Goal: Task Accomplishment & Management: Manage account settings

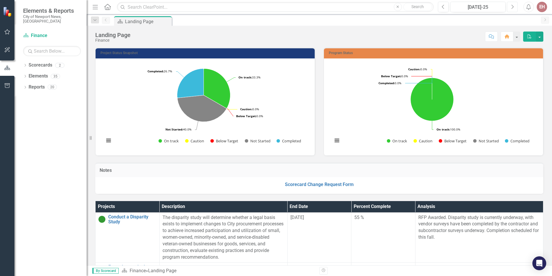
click at [511, 8] on button "Next" at bounding box center [512, 7] width 11 height 10
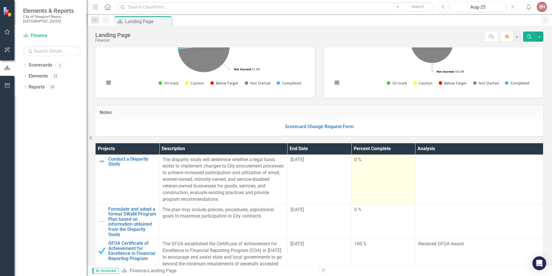
scroll to position [29, 0]
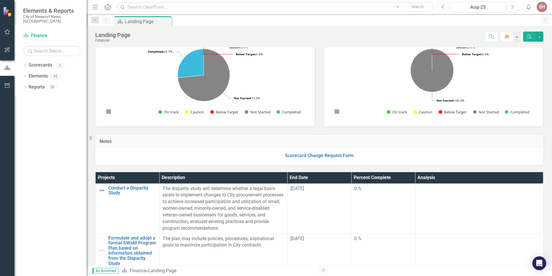
click at [446, 10] on button "Previous" at bounding box center [443, 7] width 11 height 10
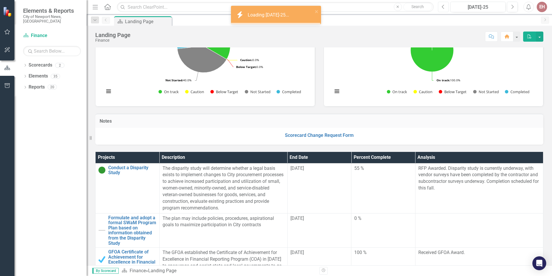
scroll to position [58, 0]
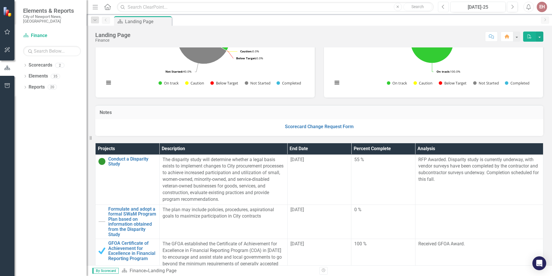
click at [444, 11] on button "Previous" at bounding box center [443, 7] width 11 height 10
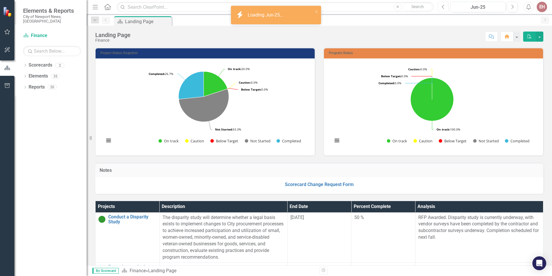
click at [444, 11] on button "Previous" at bounding box center [443, 7] width 11 height 10
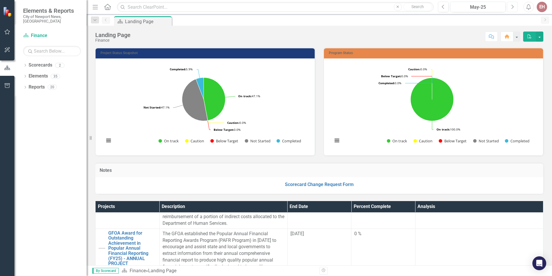
click at [511, 5] on button "Next" at bounding box center [512, 7] width 11 height 10
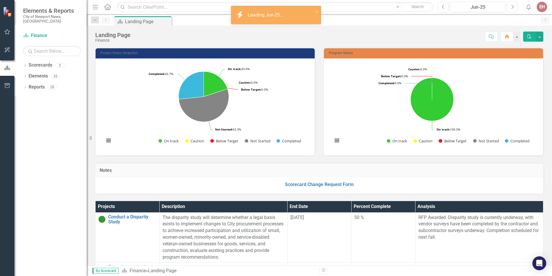
click at [511, 5] on button "Next" at bounding box center [512, 7] width 11 height 10
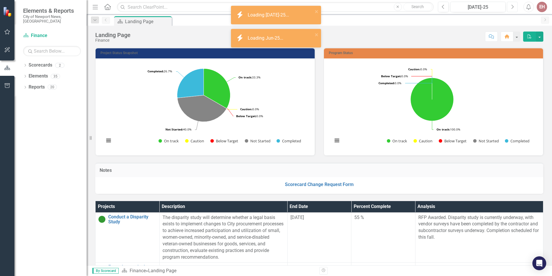
click at [511, 5] on button "Next" at bounding box center [512, 7] width 11 height 10
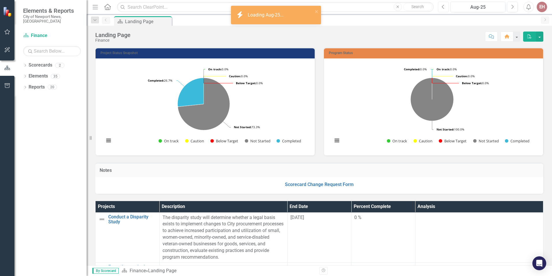
click at [443, 8] on icon "Previous" at bounding box center [443, 6] width 3 height 5
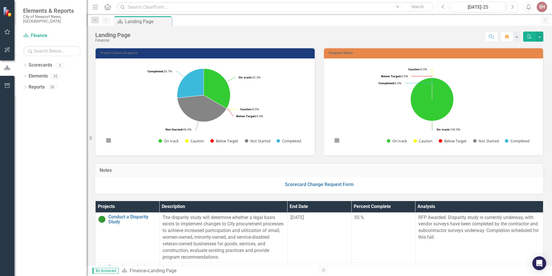
click at [444, 10] on button "Previous" at bounding box center [443, 7] width 11 height 10
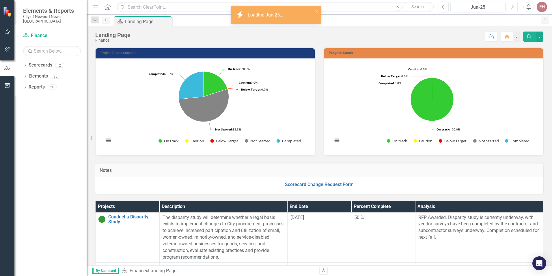
click at [513, 7] on icon "Next" at bounding box center [512, 6] width 3 height 5
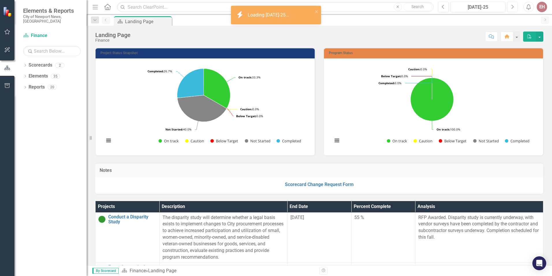
click at [511, 5] on button "Next" at bounding box center [512, 7] width 11 height 10
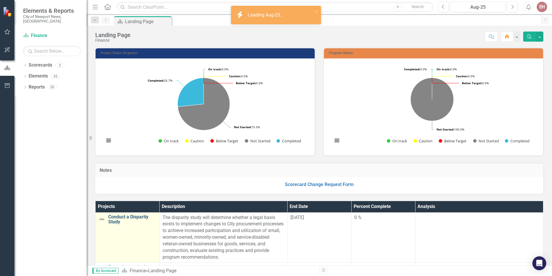
click at [133, 219] on link "Conduct a Disparity Study" at bounding box center [132, 219] width 48 height 10
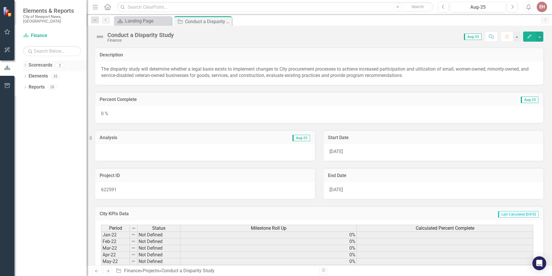
click at [29, 62] on link "Scorecards" at bounding box center [41, 65] width 24 height 7
click at [326, 116] on div "0 %" at bounding box center [319, 114] width 448 height 17
click at [527, 36] on icon "Edit" at bounding box center [529, 36] width 5 height 4
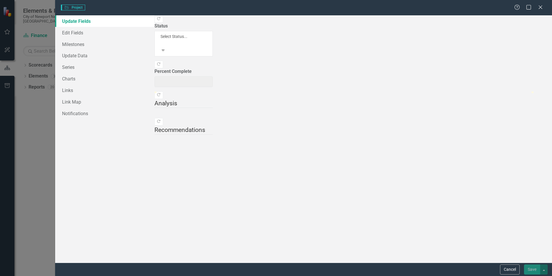
type input "0"
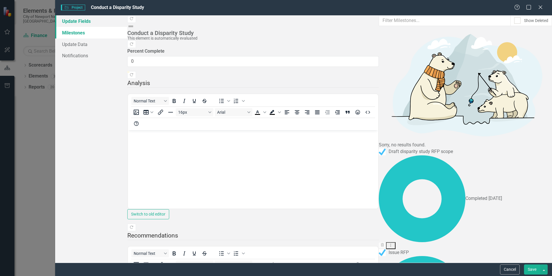
click at [80, 21] on link "Update Fields" at bounding box center [91, 21] width 72 height 12
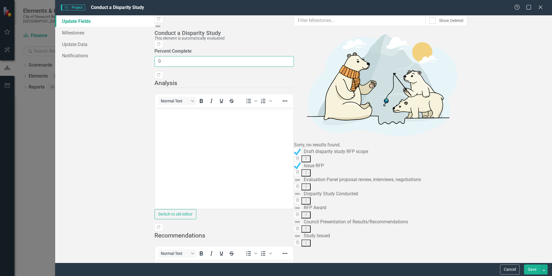
drag, startPoint x: 168, startPoint y: 46, endPoint x: 161, endPoint y: 46, distance: 7.2
click at [161, 56] on input "0" at bounding box center [225, 61] width 140 height 11
type input "60"
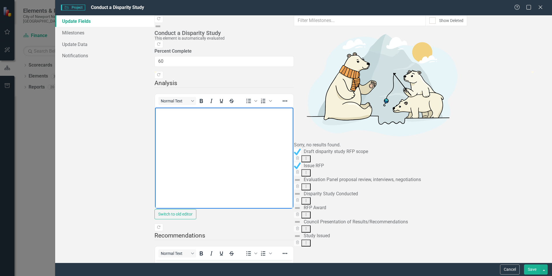
click at [170, 126] on body "Rich Text Area. Press ALT-0 for help." at bounding box center [224, 150] width 138 height 87
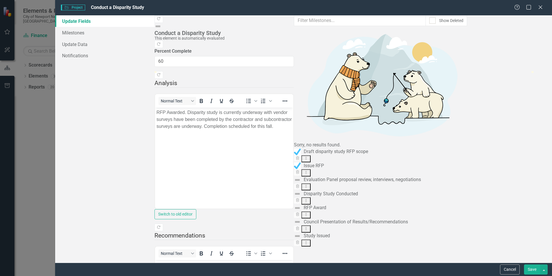
click at [529, 268] on button "Save" at bounding box center [532, 269] width 16 height 10
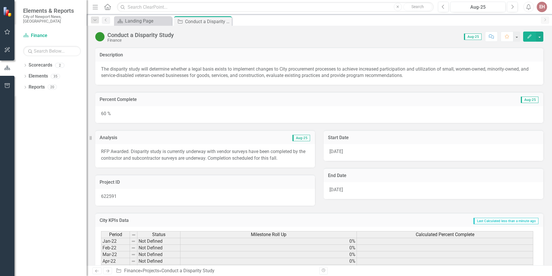
click at [527, 37] on button "Edit" at bounding box center [530, 36] width 13 height 10
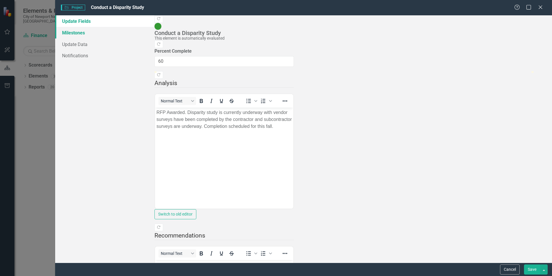
click at [82, 35] on link "Milestones" at bounding box center [104, 33] width 99 height 12
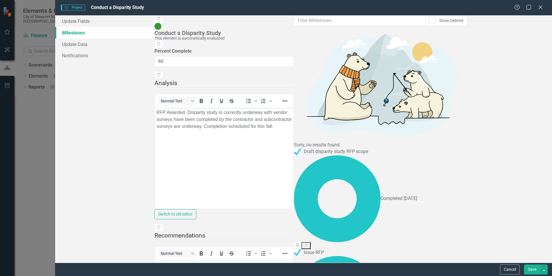
click at [535, 85] on link "Edit Edit Milestone" at bounding box center [519, 87] width 46 height 11
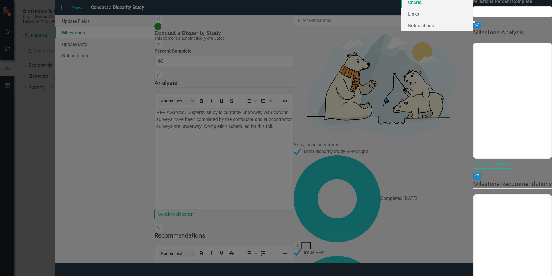
type input "0"
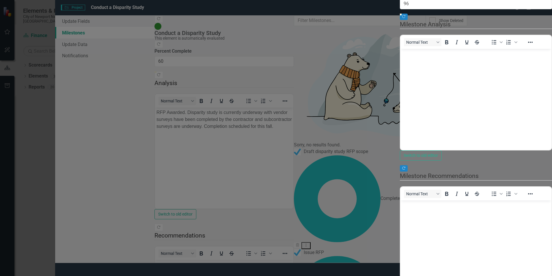
type input "100"
drag, startPoint x: 206, startPoint y: 62, endPoint x: 553, endPoint y: 65, distance: 347.1
click at [552, 65] on html "Elements & Reports City of Newport News, VA Scorecard Finance Search Dropdown S…" at bounding box center [276, 138] width 552 height 276
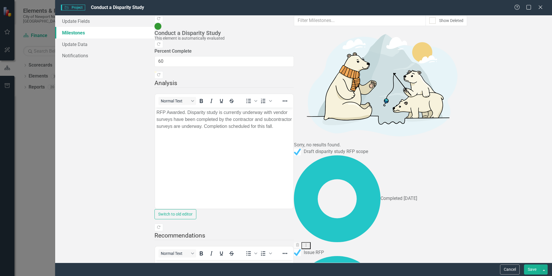
click at [535, 124] on link "Edit Edit Milestone" at bounding box center [519, 123] width 46 height 11
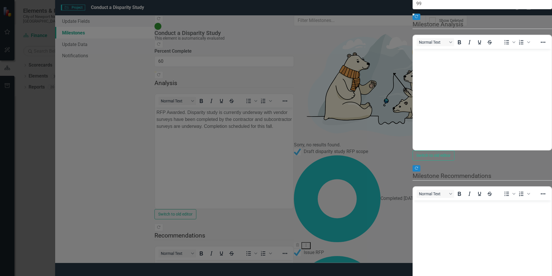
type input "100"
drag, startPoint x: 206, startPoint y: 62, endPoint x: 551, endPoint y: 68, distance: 345.1
click at [551, 68] on div ""Update" fields in ClearPoint are the fields that change from reporting period …" at bounding box center [483, 138] width 140 height 358
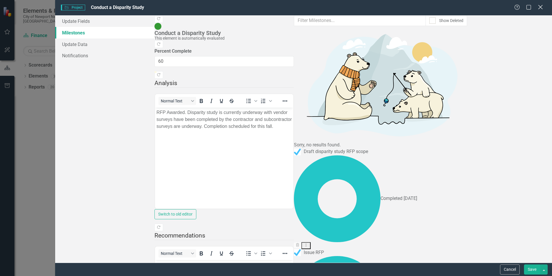
click at [543, 8] on icon "Close" at bounding box center [540, 6] width 7 height 5
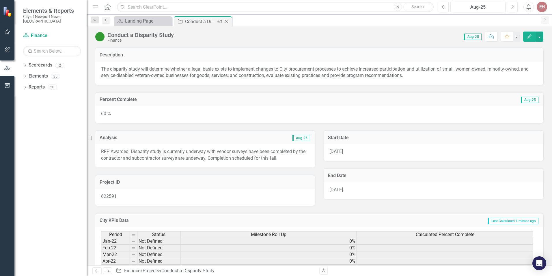
click at [225, 21] on icon "Close" at bounding box center [227, 21] width 6 height 5
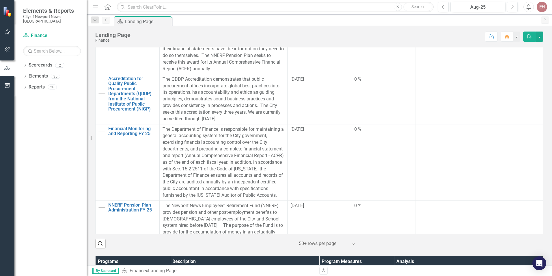
scroll to position [433, 0]
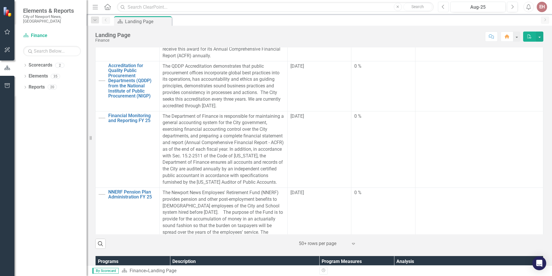
click at [441, 6] on button "Previous" at bounding box center [443, 7] width 11 height 10
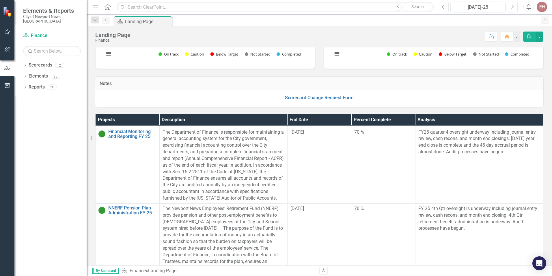
scroll to position [491, 0]
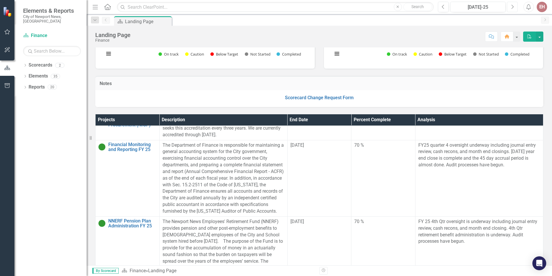
click at [516, 9] on button "Next" at bounding box center [512, 7] width 11 height 10
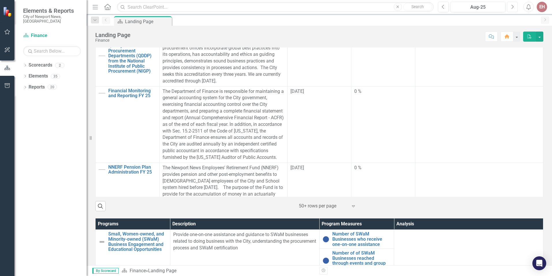
scroll to position [433, 0]
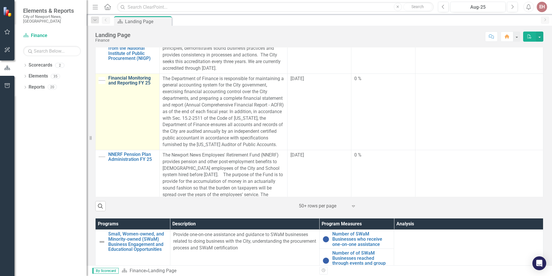
click at [121, 80] on link "Financial Monitoring and Reporting FY 25" at bounding box center [132, 80] width 48 height 10
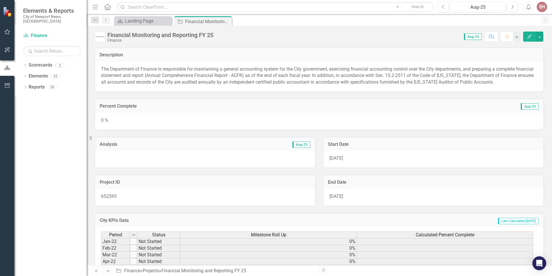
click at [529, 39] on button "Edit" at bounding box center [530, 36] width 13 height 10
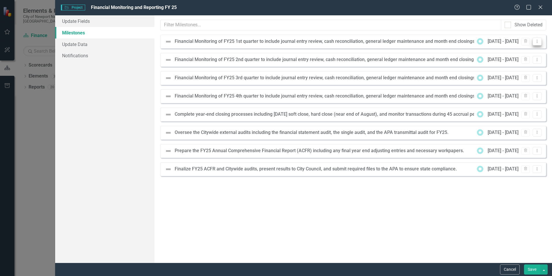
click at [541, 42] on button "Dropdown Menu" at bounding box center [537, 42] width 9 height 8
click at [524, 51] on link "Edit Edit Milestone" at bounding box center [519, 51] width 46 height 11
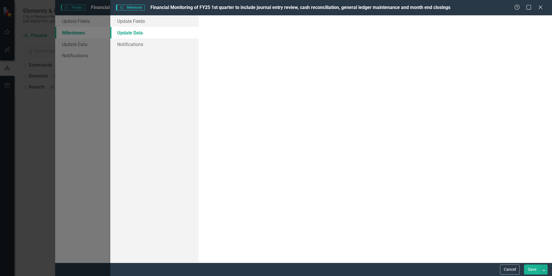
drag, startPoint x: 207, startPoint y: 73, endPoint x: 401, endPoint y: 82, distance: 193.5
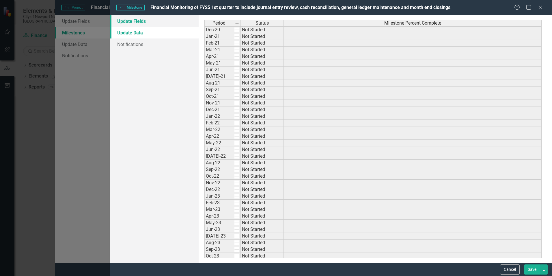
click at [142, 23] on link "Update Fields" at bounding box center [154, 21] width 88 height 12
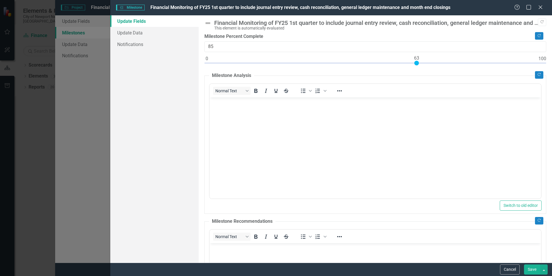
type input "100"
drag, startPoint x: 205, startPoint y: 64, endPoint x: 553, endPoint y: 80, distance: 348.3
click at [552, 80] on html "Elements & Reports City of Newport News, [GEOGRAPHIC_DATA] Scorecard Finance Se…" at bounding box center [276, 138] width 552 height 276
click at [529, 270] on button "Save" at bounding box center [532, 269] width 16 height 10
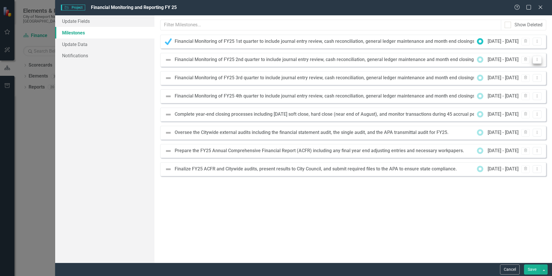
click at [539, 62] on button "Dropdown Menu" at bounding box center [537, 60] width 9 height 8
click at [506, 69] on link "Edit Edit Milestone" at bounding box center [519, 69] width 46 height 11
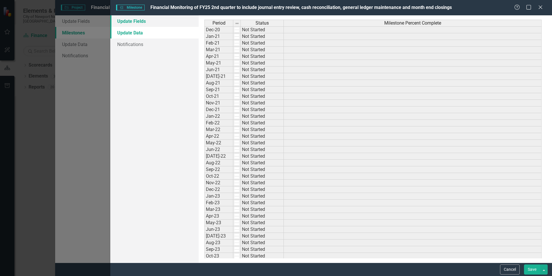
click at [140, 21] on link "Update Fields" at bounding box center [154, 21] width 88 height 12
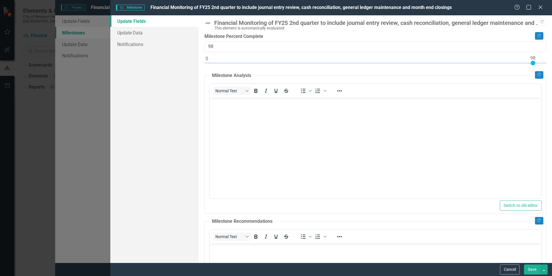
type input "100"
drag, startPoint x: 208, startPoint y: 63, endPoint x: 553, endPoint y: 73, distance: 345.4
click at [552, 73] on html "Elements & Reports City of Newport News, [GEOGRAPHIC_DATA] Scorecard Finance Se…" at bounding box center [276, 138] width 552 height 276
click at [533, 268] on button "Save" at bounding box center [532, 269] width 16 height 10
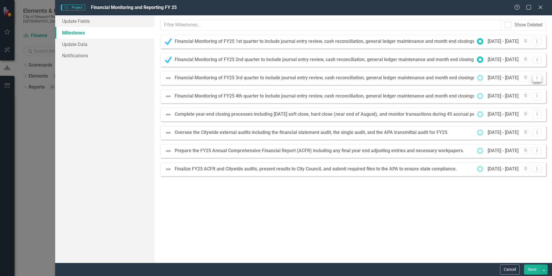
click at [539, 80] on button "Dropdown Menu" at bounding box center [537, 78] width 9 height 8
click at [504, 87] on link "Edit Edit Milestone" at bounding box center [519, 87] width 46 height 11
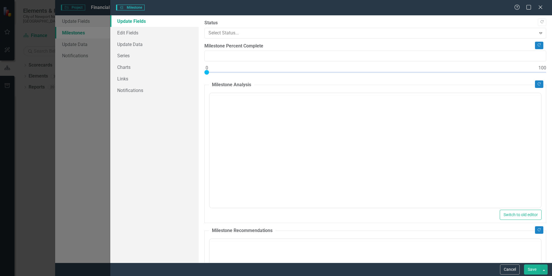
type input "0"
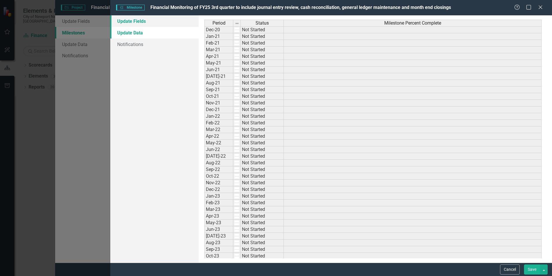
click at [142, 23] on link "Update Fields" at bounding box center [154, 21] width 88 height 12
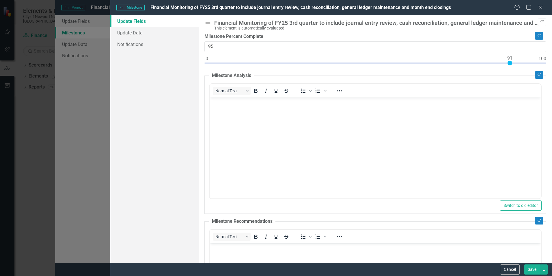
type input "100"
drag, startPoint x: 206, startPoint y: 64, endPoint x: 547, endPoint y: 66, distance: 341.6
click at [547, 66] on div ""Update" fields in ClearPoint are the fields that change from reporting period …" at bounding box center [376, 138] width 354 height 247
click at [533, 268] on button "Save" at bounding box center [532, 269] width 16 height 10
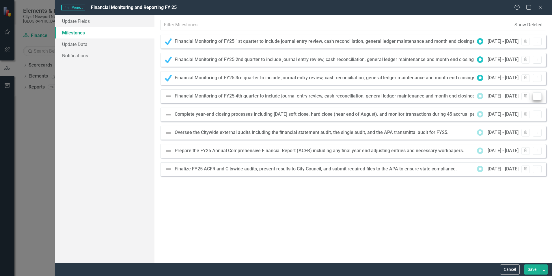
click at [539, 99] on button "Dropdown Menu" at bounding box center [537, 96] width 9 height 8
click at [532, 104] on link "Edit Edit Milestone" at bounding box center [519, 105] width 46 height 11
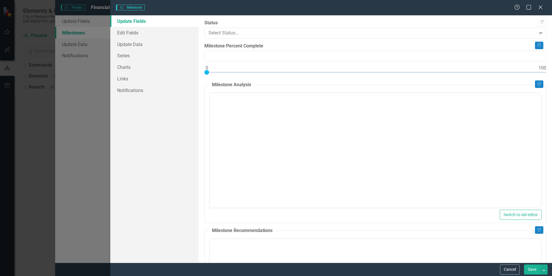
type input "0"
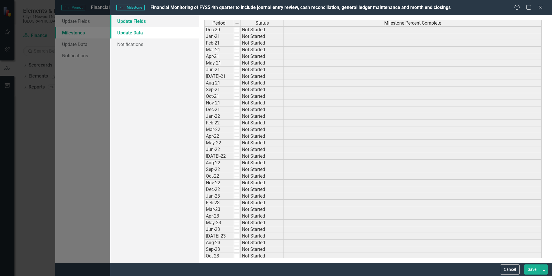
click at [139, 21] on link "Update Fields" at bounding box center [154, 21] width 88 height 12
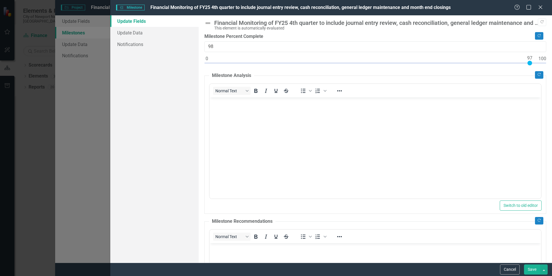
type input "100"
drag, startPoint x: 205, startPoint y: 61, endPoint x: 544, endPoint y: 74, distance: 339.2
click at [544, 74] on div ""Update" fields in ClearPoint are the fields that change from reporting period …" at bounding box center [376, 138] width 354 height 247
click at [531, 270] on button "Save" at bounding box center [532, 269] width 16 height 10
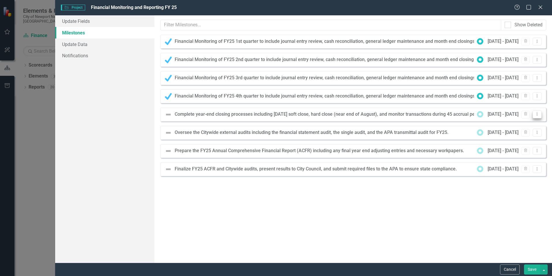
click at [539, 115] on icon "Dropdown Menu" at bounding box center [537, 114] width 5 height 4
click at [533, 122] on link "Edit Edit Milestone" at bounding box center [519, 123] width 46 height 11
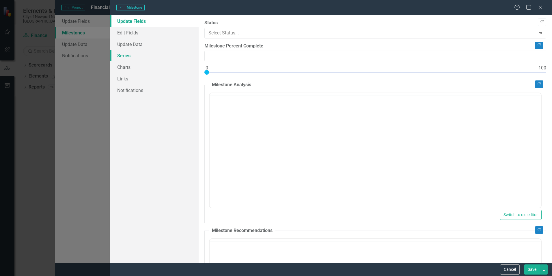
type input "0"
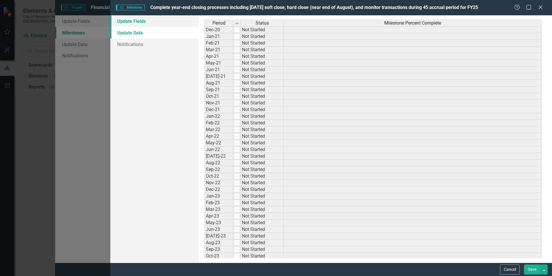
click at [148, 22] on link "Update Fields" at bounding box center [154, 21] width 88 height 12
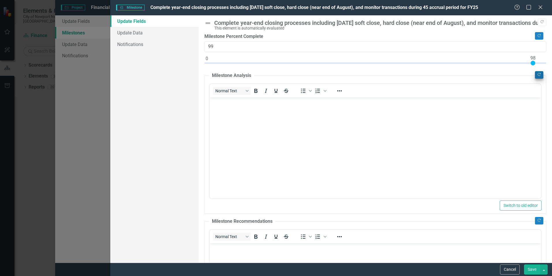
type input "100"
drag, startPoint x: 207, startPoint y: 63, endPoint x: 539, endPoint y: 73, distance: 332.2
click at [539, 73] on div "Copy Forward Complete year-end closing processes including June 30th soft close…" at bounding box center [376, 190] width 342 height 340
click at [529, 268] on button "Save" at bounding box center [532, 269] width 16 height 10
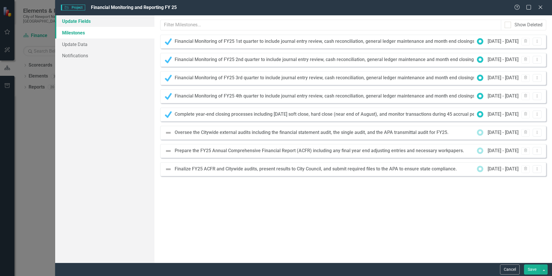
click at [82, 20] on link "Update Fields" at bounding box center [104, 21] width 99 height 12
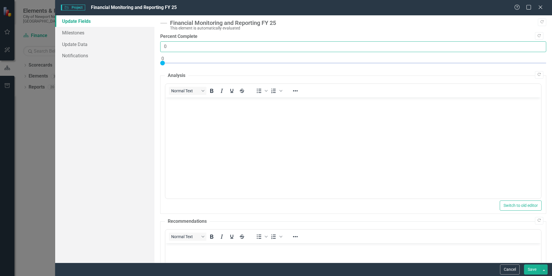
drag, startPoint x: 174, startPoint y: 46, endPoint x: 156, endPoint y: 45, distance: 17.9
click at [156, 45] on div ""Update" fields in ClearPoint are the fields that change from reporting period …" at bounding box center [354, 138] width 398 height 247
type input "75"
click at [196, 110] on body "Rich Text Area. Press ALT-0 for help." at bounding box center [354, 140] width 376 height 87
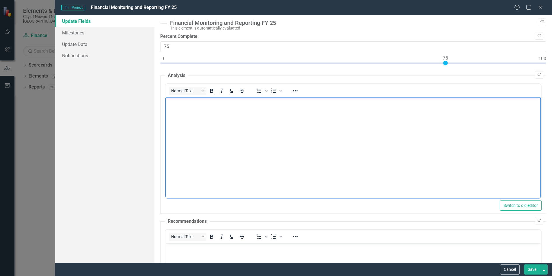
paste body "Rich Text Area. Press ALT-0 for help."
click at [291, 101] on p "The 45 day accrual period is done for FY25. Audit processes is underway." at bounding box center [353, 102] width 373 height 7
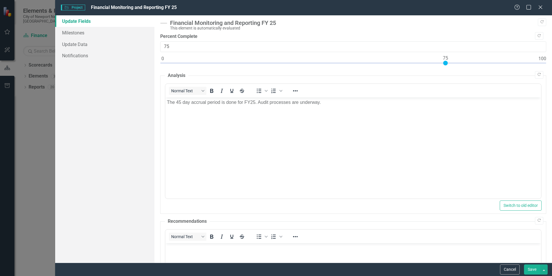
click at [530, 270] on button "Save" at bounding box center [532, 269] width 16 height 10
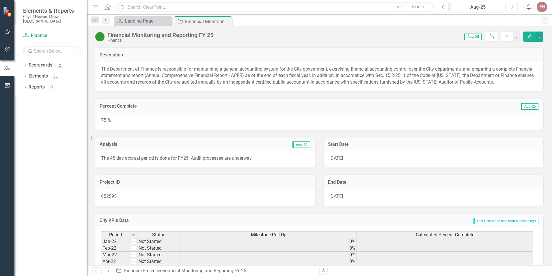
drag, startPoint x: 227, startPoint y: 22, endPoint x: 230, endPoint y: 25, distance: 4.3
click at [0, 0] on icon at bounding box center [0, 0] width 0 height 0
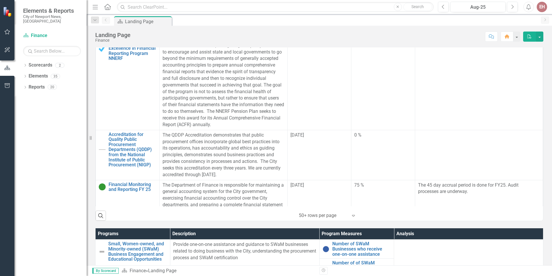
scroll to position [347, 0]
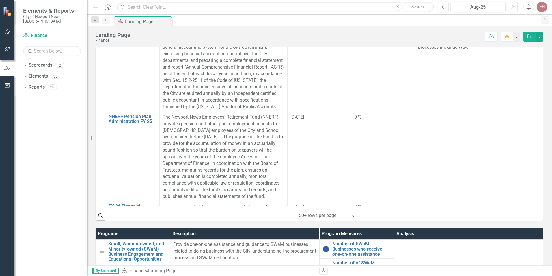
scroll to position [491, 0]
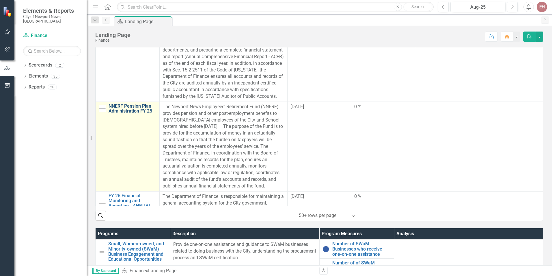
click at [117, 113] on link "NNERF Pension Plan Administration FY 25" at bounding box center [133, 108] width 48 height 10
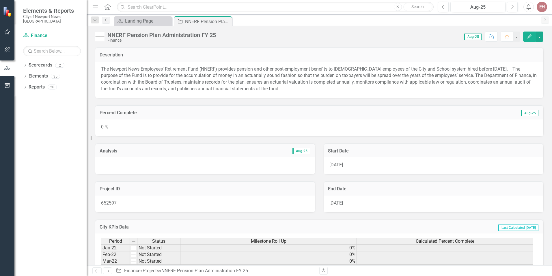
click at [527, 39] on button "Edit" at bounding box center [530, 36] width 13 height 10
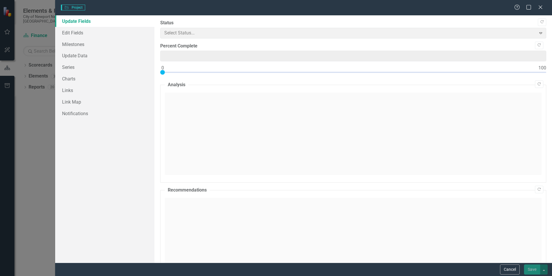
type input "0"
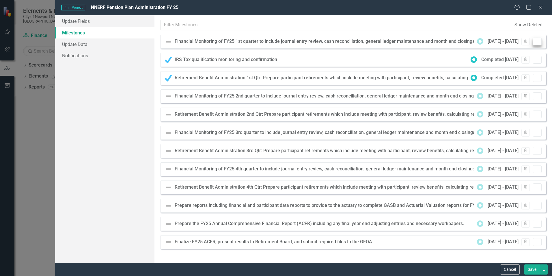
click at [538, 42] on icon "Dropdown Menu" at bounding box center [537, 41] width 5 height 4
click at [530, 52] on link "Edit Edit Milestone" at bounding box center [519, 51] width 46 height 11
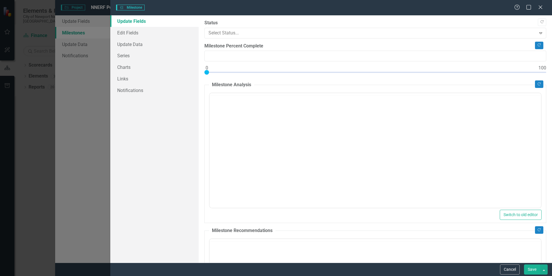
type input "0"
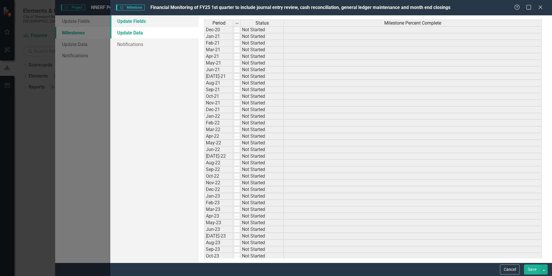
click at [137, 24] on link "Update Fields" at bounding box center [154, 21] width 88 height 12
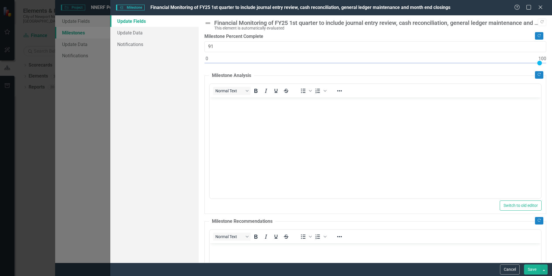
type input "100"
drag, startPoint x: 206, startPoint y: 62, endPoint x: 553, endPoint y: 74, distance: 347.8
click at [552, 74] on html "Elements & Reports City of Newport News, [GEOGRAPHIC_DATA] Scorecard Finance Se…" at bounding box center [276, 138] width 552 height 276
click at [535, 270] on button "Save" at bounding box center [532, 269] width 16 height 10
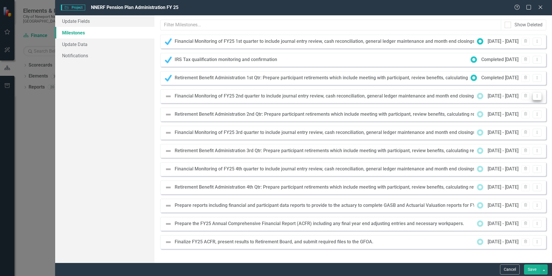
click at [540, 97] on button "Dropdown Menu" at bounding box center [537, 96] width 9 height 8
click at [522, 107] on link "Edit Edit Milestone" at bounding box center [519, 105] width 46 height 11
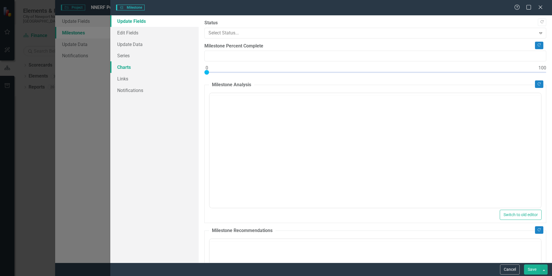
type input "0"
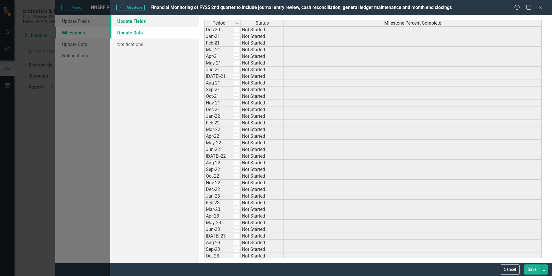
click at [140, 23] on link "Update Fields" at bounding box center [154, 21] width 88 height 12
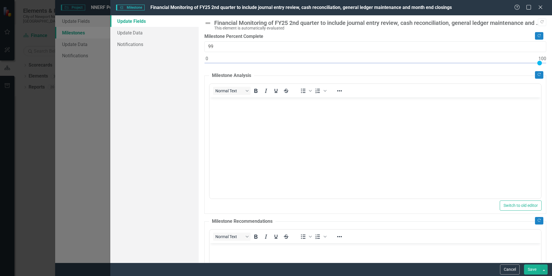
type input "100"
drag, startPoint x: 207, startPoint y: 63, endPoint x: 553, endPoint y: 91, distance: 347.6
click at [552, 91] on html "Elements & Reports City of Newport News, [GEOGRAPHIC_DATA] Scorecard Finance Se…" at bounding box center [276, 138] width 552 height 276
click at [541, 7] on icon at bounding box center [541, 7] width 4 height 4
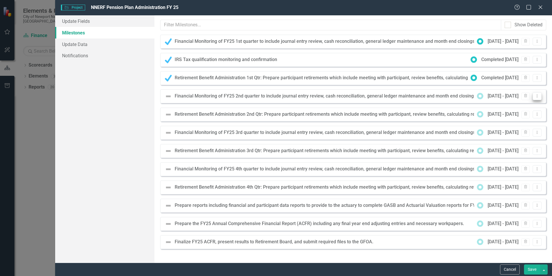
click at [539, 96] on icon "Dropdown Menu" at bounding box center [537, 96] width 5 height 4
click at [519, 105] on link "Edit Edit Milestone" at bounding box center [519, 105] width 46 height 11
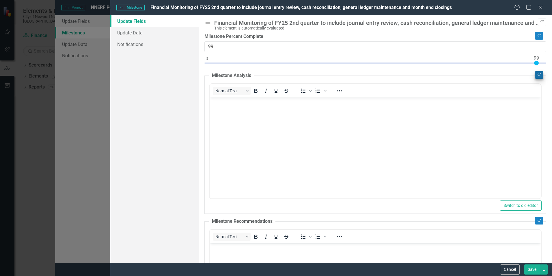
type input "100"
drag, startPoint x: 207, startPoint y: 62, endPoint x: 539, endPoint y: 73, distance: 331.6
click at [539, 73] on div "Copy Forward Financial Monitoring of FY25 2nd quarter to include journal entry …" at bounding box center [376, 190] width 342 height 340
click at [535, 270] on button "Save" at bounding box center [532, 269] width 16 height 10
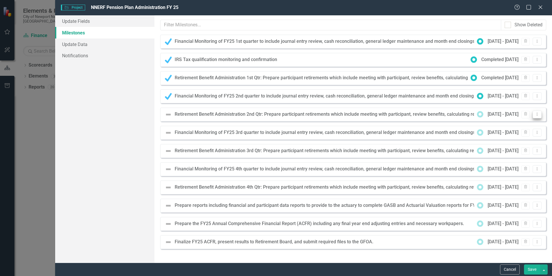
click at [539, 116] on button "Dropdown Menu" at bounding box center [537, 114] width 9 height 8
click at [533, 126] on link "Edit Edit Milestone" at bounding box center [519, 123] width 46 height 11
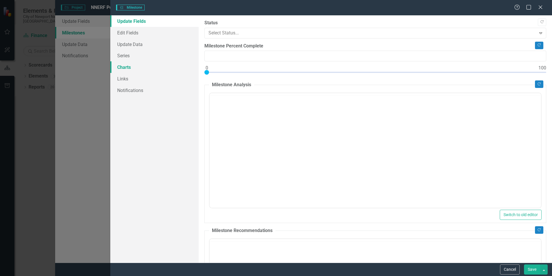
type input "0"
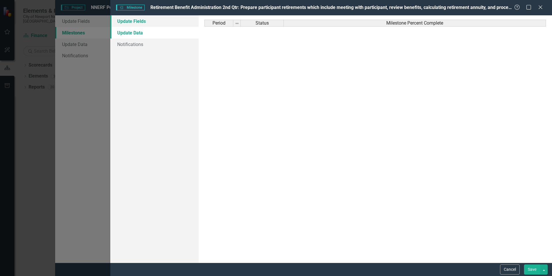
click at [128, 20] on link "Update Fields" at bounding box center [154, 21] width 88 height 12
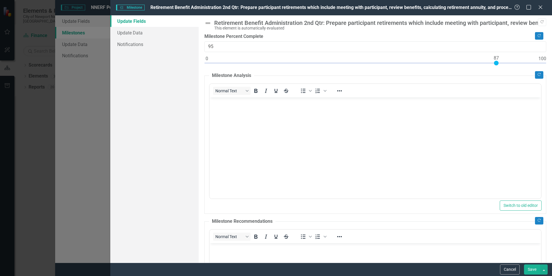
type input "100"
drag, startPoint x: 207, startPoint y: 61, endPoint x: 552, endPoint y: 83, distance: 344.8
click at [552, 83] on div ""Update" fields in ClearPoint are the fields that change from reporting period …" at bounding box center [376, 138] width 354 height 247
click at [530, 270] on button "Save" at bounding box center [532, 269] width 16 height 10
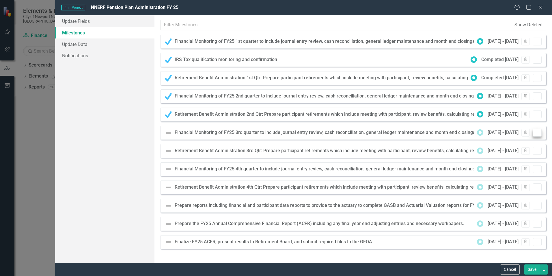
click at [538, 133] on icon "Dropdown Menu" at bounding box center [537, 132] width 5 height 4
click at [530, 142] on link "Edit Edit Milestone" at bounding box center [519, 142] width 46 height 11
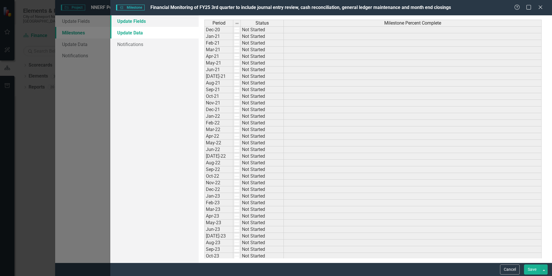
click at [150, 22] on link "Update Fields" at bounding box center [154, 21] width 88 height 12
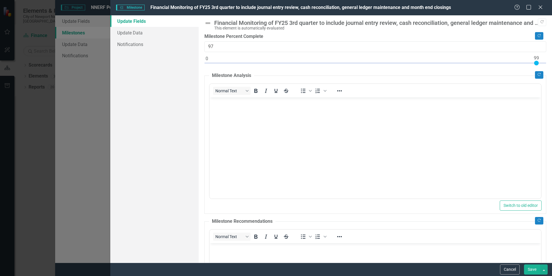
type input "100"
drag, startPoint x: 206, startPoint y: 61, endPoint x: 544, endPoint y: 74, distance: 338.0
click at [544, 74] on div ""Update" fields in ClearPoint are the fields that change from reporting period …" at bounding box center [376, 138] width 354 height 247
click at [531, 269] on button "Save" at bounding box center [532, 269] width 16 height 10
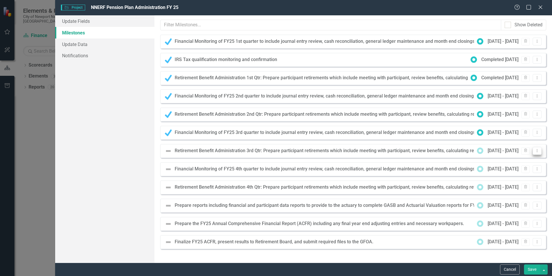
click at [537, 151] on icon "Dropdown Menu" at bounding box center [537, 151] width 5 height 4
click at [534, 162] on link "Edit Edit Milestone" at bounding box center [519, 160] width 46 height 11
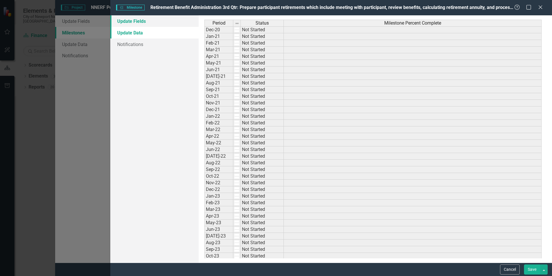
click at [138, 21] on link "Update Fields" at bounding box center [154, 21] width 88 height 12
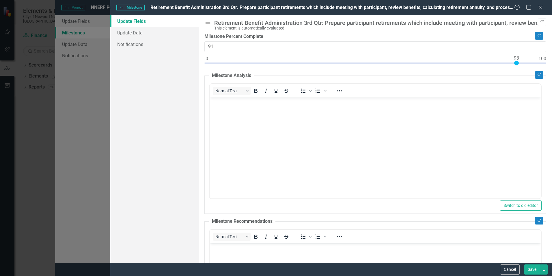
type input "100"
drag, startPoint x: 207, startPoint y: 62, endPoint x: 553, endPoint y: 84, distance: 347.5
click at [552, 84] on html "Elements & Reports City of Newport News, VA Scorecard Finance Search Dropdown S…" at bounding box center [276, 138] width 552 height 276
drag, startPoint x: 530, startPoint y: 270, endPoint x: 528, endPoint y: 268, distance: 3.3
click at [530, 270] on button "Save" at bounding box center [532, 269] width 16 height 10
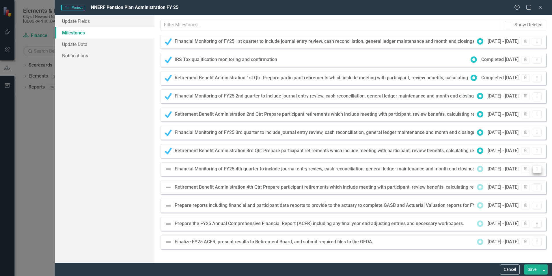
click at [538, 169] on icon "Dropdown Menu" at bounding box center [537, 169] width 5 height 4
click at [534, 177] on link "Edit Edit Milestone" at bounding box center [519, 178] width 46 height 11
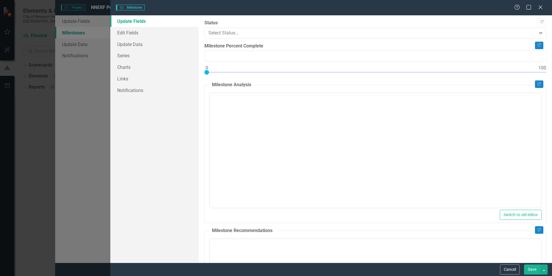
type input "0"
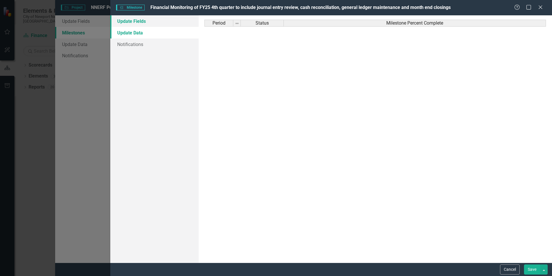
click at [140, 22] on link "Update Fields" at bounding box center [154, 21] width 88 height 12
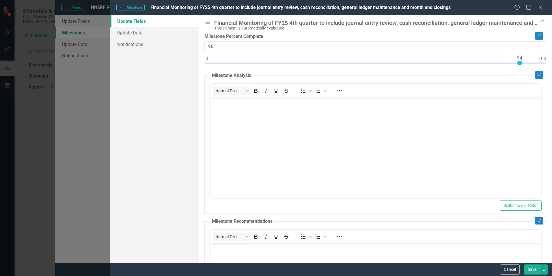
type input "100"
drag, startPoint x: 206, startPoint y: 62, endPoint x: 546, endPoint y: 82, distance: 340.7
click at [546, 82] on div ""Update" fields in ClearPoint are the fields that change from reporting period …" at bounding box center [376, 138] width 354 height 247
click at [533, 270] on button "Save" at bounding box center [532, 269] width 16 height 10
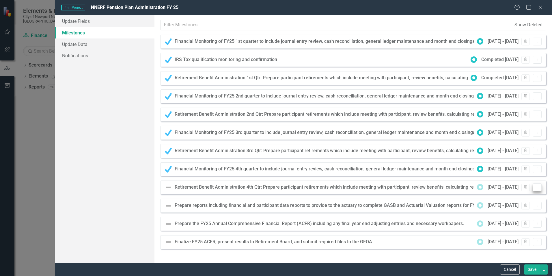
click at [539, 189] on button "Dropdown Menu" at bounding box center [537, 187] width 9 height 8
click at [521, 194] on link "Edit Edit Milestone" at bounding box center [519, 196] width 46 height 11
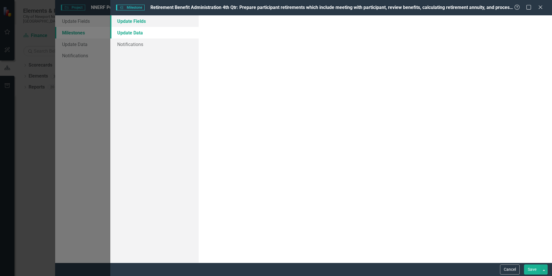
click at [131, 22] on link "Update Fields" at bounding box center [154, 21] width 88 height 12
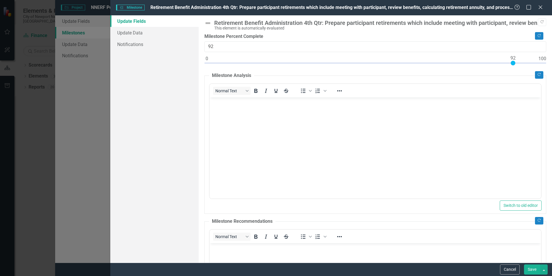
type input "100"
drag, startPoint x: 207, startPoint y: 64, endPoint x: 550, endPoint y: 100, distance: 344.9
click at [550, 100] on div ""Update" fields in ClearPoint are the fields that change from reporting period …" at bounding box center [376, 138] width 354 height 247
click at [529, 268] on button "Save" at bounding box center [532, 269] width 16 height 10
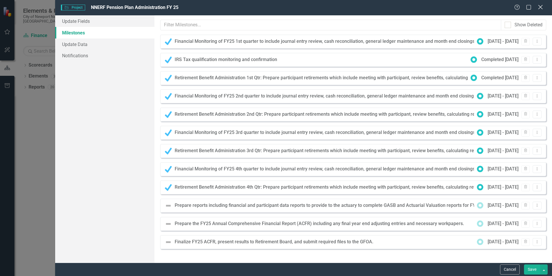
click at [542, 9] on icon "Close" at bounding box center [540, 6] width 7 height 5
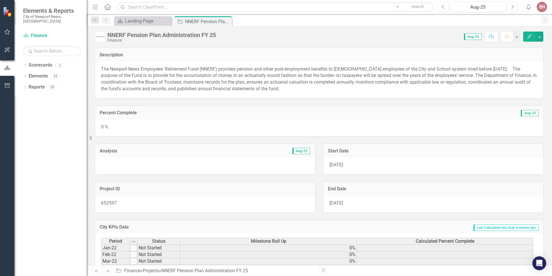
click at [529, 38] on button "Edit" at bounding box center [530, 36] width 13 height 10
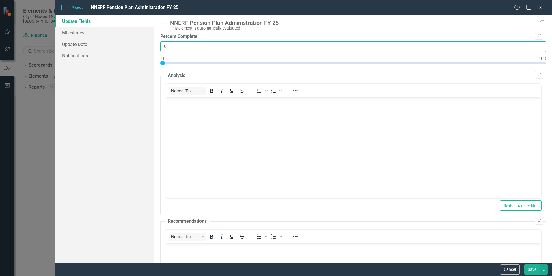
drag, startPoint x: 172, startPoint y: 46, endPoint x: 159, endPoint y: 45, distance: 13.0
click at [159, 45] on div ""Update" fields in ClearPoint are the fields that change from reporting period …" at bounding box center [354, 138] width 398 height 247
type input "75"
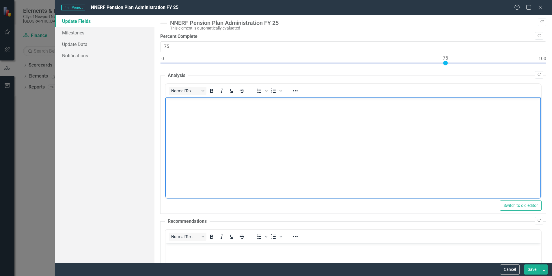
click at [178, 103] on p "Rich Text Area. Press ALT-0 for help." at bounding box center [353, 102] width 373 height 7
paste body "Rich Text Area. Press ALT-0 for help."
click at [359, 127] on body "FY 25 4th Qtr oversight and retirement benefit administration is complete. Audi…" at bounding box center [354, 140] width 376 height 87
click at [531, 269] on button "Save" at bounding box center [532, 269] width 16 height 10
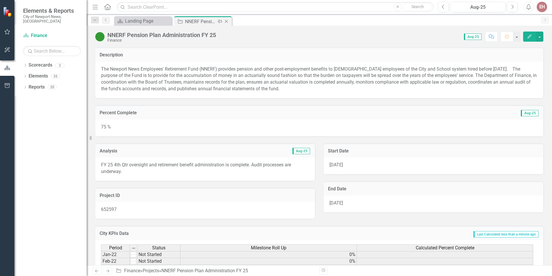
click at [228, 23] on icon "Close" at bounding box center [227, 21] width 6 height 5
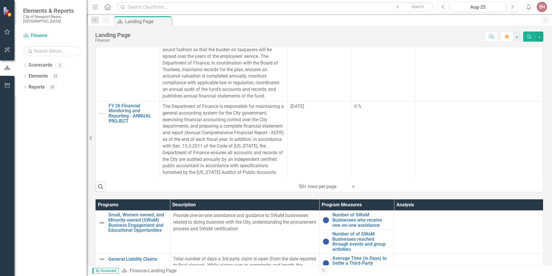
scroll to position [578, 0]
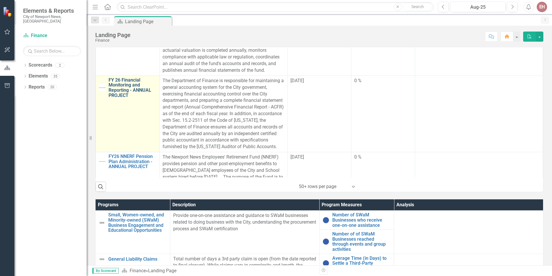
click at [123, 96] on link "FY 26 Financial Monitoring and Reporting - ANNUAL PROJECT" at bounding box center [133, 87] width 48 height 20
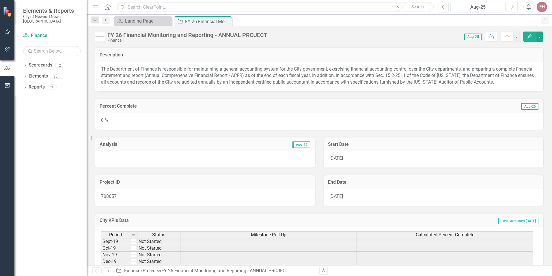
click at [530, 36] on icon "button" at bounding box center [530, 36] width 4 height 4
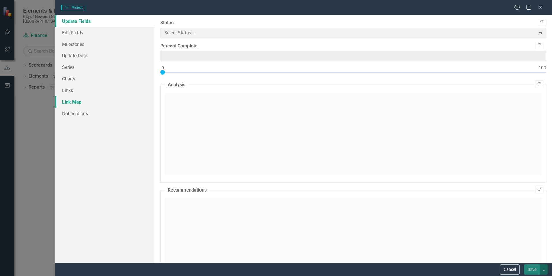
type input "0"
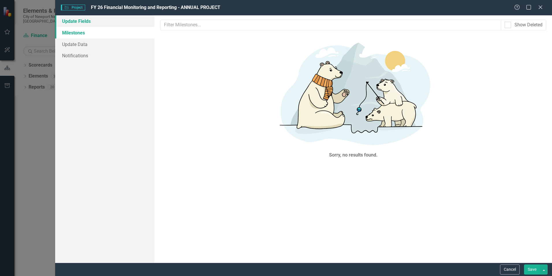
click at [81, 22] on link "Update Fields" at bounding box center [104, 21] width 99 height 12
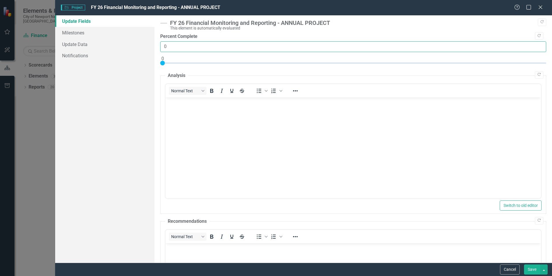
drag, startPoint x: 175, startPoint y: 46, endPoint x: 157, endPoint y: 46, distance: 17.9
click at [157, 46] on div ""Update" fields in ClearPoint are the fields that change from reporting period …" at bounding box center [354, 138] width 398 height 247
type input "10"
click at [189, 111] on body "Rich Text Area. Press ALT-0 for help." at bounding box center [354, 140] width 376 height 87
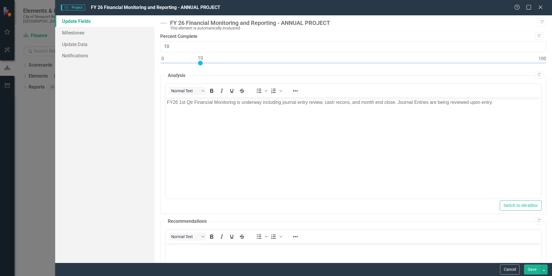
click at [532, 271] on button "Save" at bounding box center [532, 269] width 16 height 10
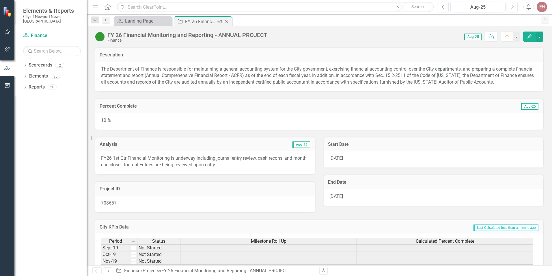
click at [226, 21] on icon "Close" at bounding box center [227, 21] width 6 height 5
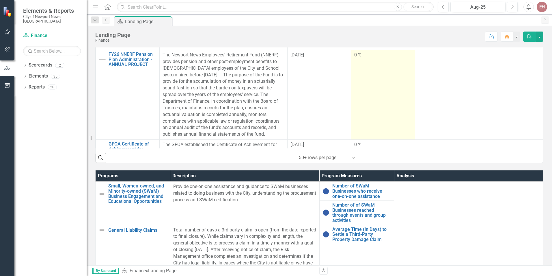
scroll to position [665, 0]
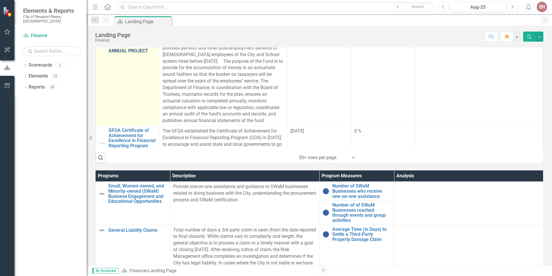
click at [126, 53] on link "FY26 NNERF Pension Plan Administration - ANNUAL PROJECT" at bounding box center [133, 45] width 48 height 15
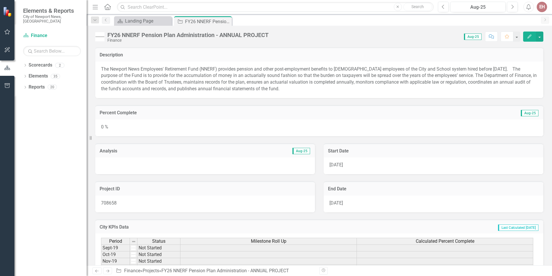
click at [527, 36] on icon "Edit" at bounding box center [529, 36] width 5 height 4
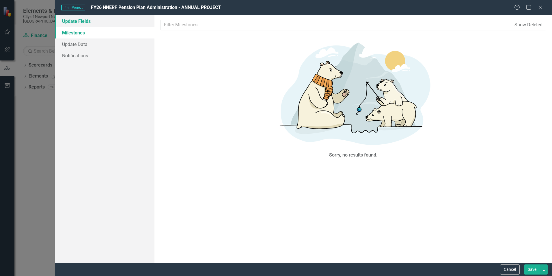
click at [81, 22] on link "Update Fields" at bounding box center [104, 21] width 99 height 12
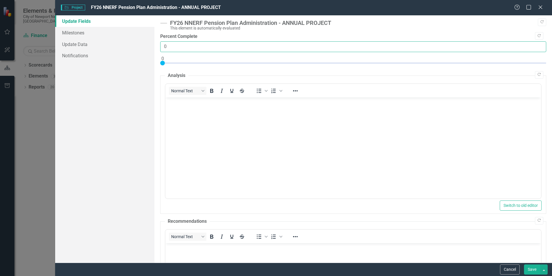
click at [178, 45] on input "0" at bounding box center [353, 46] width 386 height 11
drag, startPoint x: 171, startPoint y: 44, endPoint x: 157, endPoint y: 45, distance: 14.7
click at [157, 45] on div ""Update" fields in ClearPoint are the fields that change from reporting period …" at bounding box center [354, 138] width 398 height 247
type input "10"
click at [192, 112] on body "Rich Text Area. Press ALT-0 for help." at bounding box center [354, 140] width 376 height 87
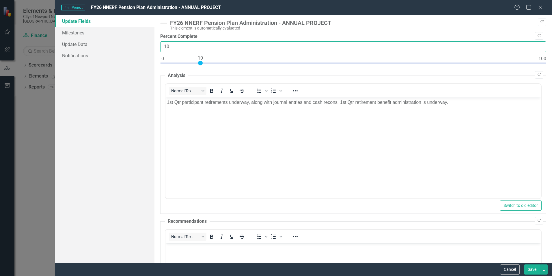
drag, startPoint x: 169, startPoint y: 48, endPoint x: 158, endPoint y: 48, distance: 11.0
click at [158, 48] on div ""Update" fields in ClearPoint are the fields that change from reporting period …" at bounding box center [354, 138] width 398 height 247
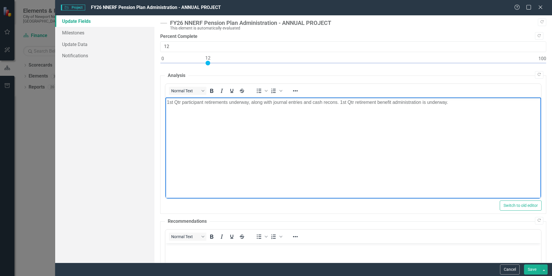
click at [406, 173] on body "1st Qtr participant retirements underway, along with journal entries and cash r…" at bounding box center [354, 140] width 376 height 87
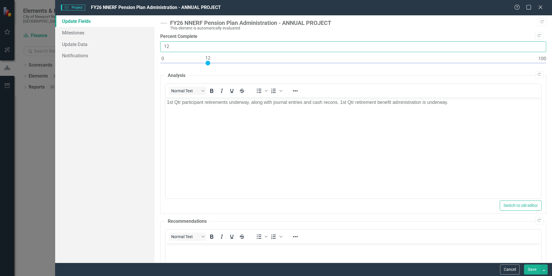
drag, startPoint x: 166, startPoint y: 45, endPoint x: 155, endPoint y: 47, distance: 12.0
click at [155, 47] on div ""Update" fields in ClearPoint are the fields that change from reporting period …" at bounding box center [354, 138] width 398 height 247
type input "10"
click at [530, 270] on button "Save" at bounding box center [532, 269] width 16 height 10
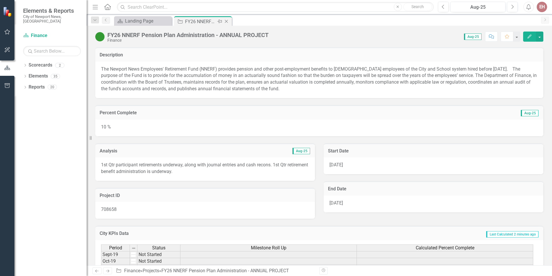
click at [228, 21] on icon "Close" at bounding box center [227, 21] width 6 height 5
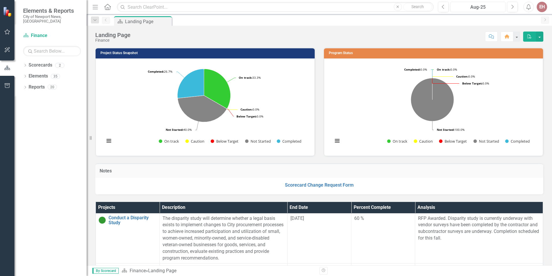
click at [479, 6] on div "Aug-25" at bounding box center [478, 7] width 51 height 7
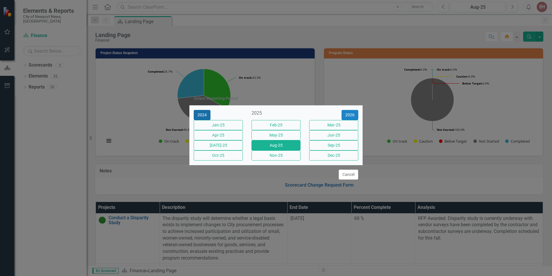
click at [205, 110] on button "2024" at bounding box center [202, 115] width 17 height 10
click at [273, 147] on button "Aug-24" at bounding box center [276, 145] width 49 height 10
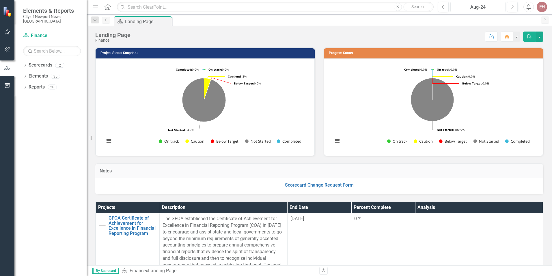
scroll to position [87, 0]
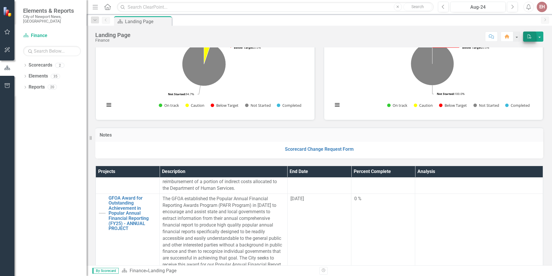
scroll to position [0, 0]
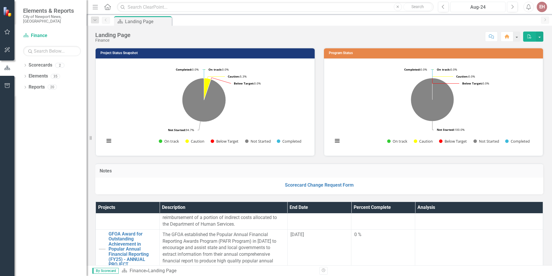
click at [469, 6] on div "Aug-24" at bounding box center [478, 7] width 51 height 7
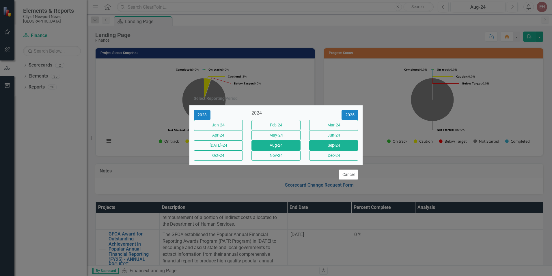
click at [340, 149] on button "Sep-24" at bounding box center [333, 145] width 49 height 10
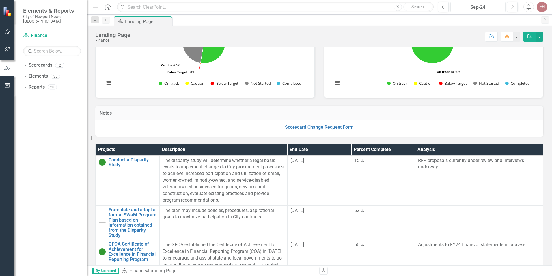
click at [470, 7] on div "Sep-24" at bounding box center [478, 7] width 51 height 7
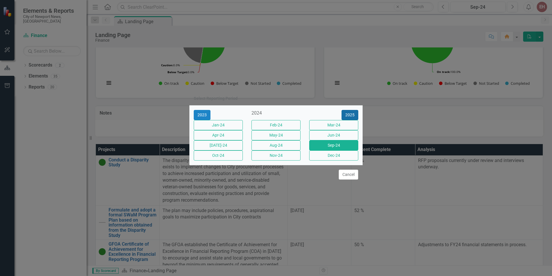
click at [350, 110] on button "2025" at bounding box center [350, 115] width 17 height 10
click at [268, 147] on button "Aug-25" at bounding box center [276, 145] width 49 height 10
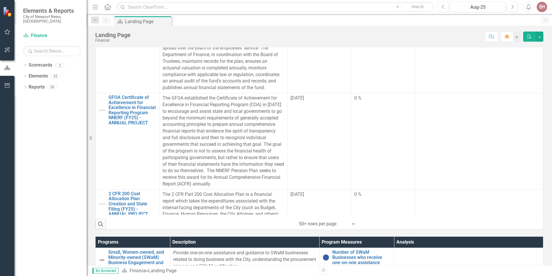
scroll to position [780, 0]
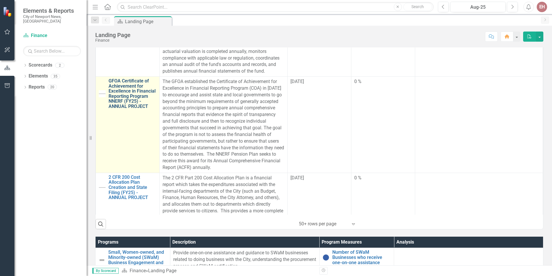
click at [121, 100] on link "GFOA Certificate of Achievement for Excellence in Financial Reporting Program N…" at bounding box center [133, 93] width 48 height 31
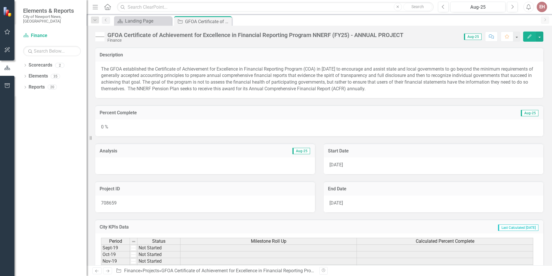
click at [529, 38] on button "Edit" at bounding box center [530, 36] width 13 height 10
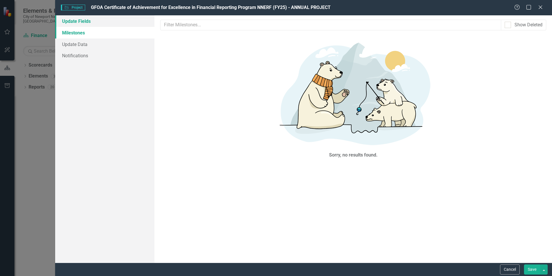
click at [89, 23] on link "Update Fields" at bounding box center [104, 21] width 99 height 12
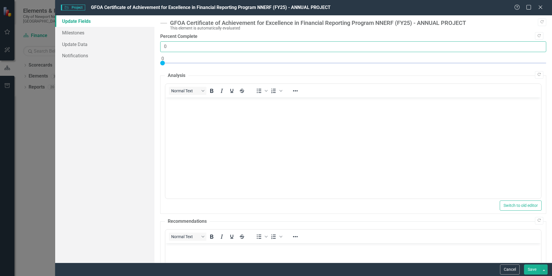
drag, startPoint x: 164, startPoint y: 48, endPoint x: 155, endPoint y: 48, distance: 9.8
click at [155, 48] on div ""Update" fields in ClearPoint are the fields that change from reporting period …" at bounding box center [354, 138] width 398 height 247
type input "10"
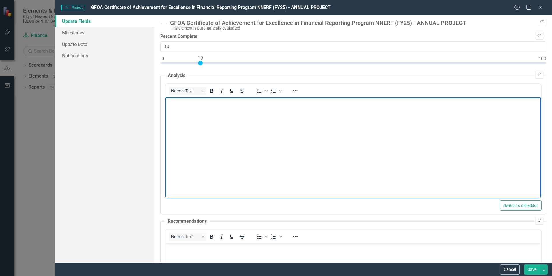
click at [180, 108] on body "Rich Text Area. Press ALT-0 for help." at bounding box center [354, 140] width 376 height 87
click at [202, 118] on body "Rich Text Area. Press ALT-0 for help." at bounding box center [354, 140] width 376 height 87
paste body "Rich Text Area. Press ALT-0 for help."
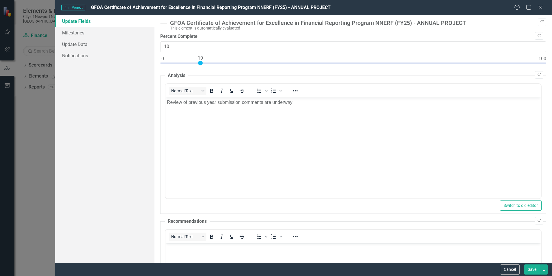
click at [529, 269] on button "Save" at bounding box center [532, 269] width 16 height 10
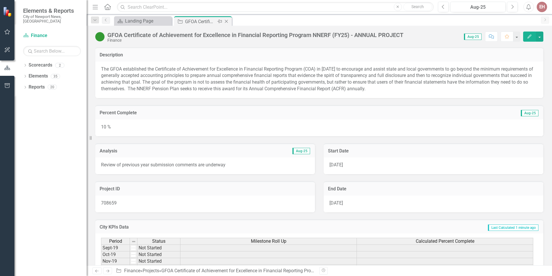
click at [227, 20] on icon "Close" at bounding box center [227, 21] width 6 height 5
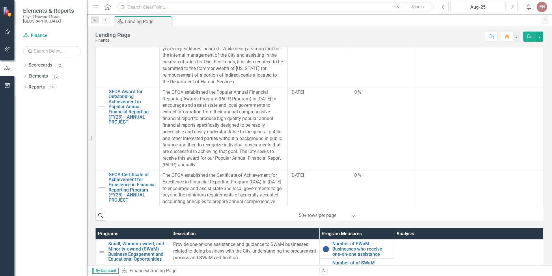
scroll to position [982, 0]
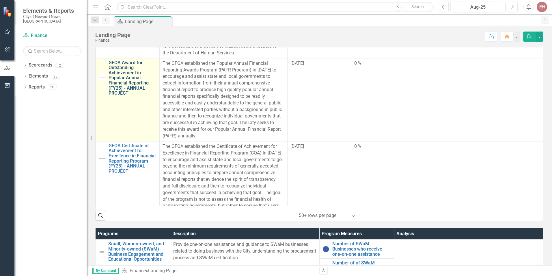
click at [130, 92] on link "GFOA Award for Outstanding Achievement in Popular Annual Financial Reporting (F…" at bounding box center [133, 78] width 48 height 36
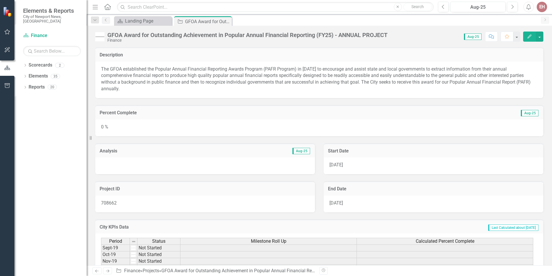
click at [529, 35] on icon "Edit" at bounding box center [529, 36] width 5 height 4
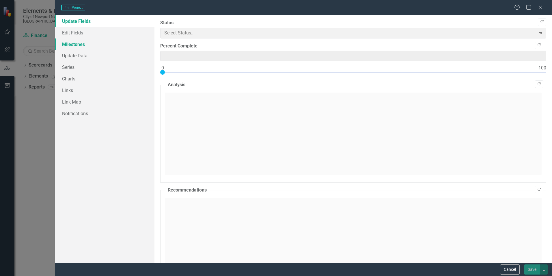
type input "0"
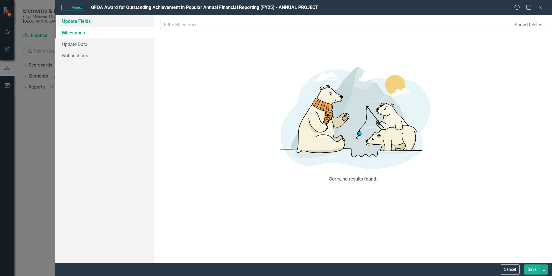
click at [88, 20] on link "Update Fields" at bounding box center [104, 21] width 99 height 12
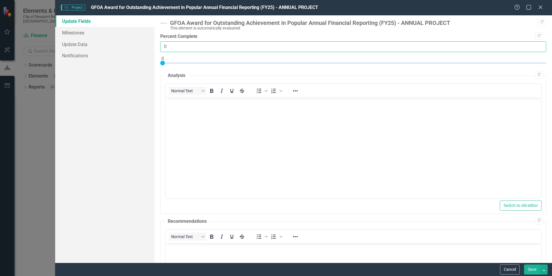
drag, startPoint x: 163, startPoint y: 43, endPoint x: 157, endPoint y: 43, distance: 5.5
click at [157, 43] on div ""Update" fields in ClearPoint are the fields that change from reporting period …" at bounding box center [354, 138] width 398 height 247
type input "10"
click at [181, 110] on body "Rich Text Area. Press ALT-0 for help." at bounding box center [354, 140] width 376 height 87
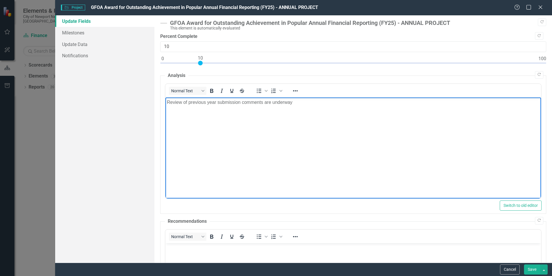
click at [531, 270] on button "Save" at bounding box center [532, 269] width 16 height 10
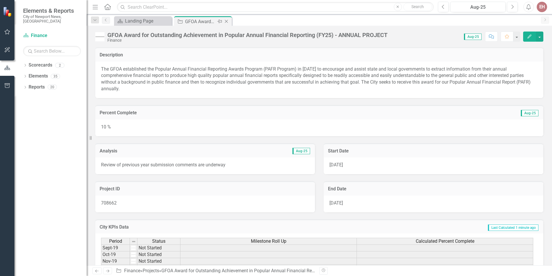
click at [228, 22] on icon "Close" at bounding box center [227, 21] width 6 height 5
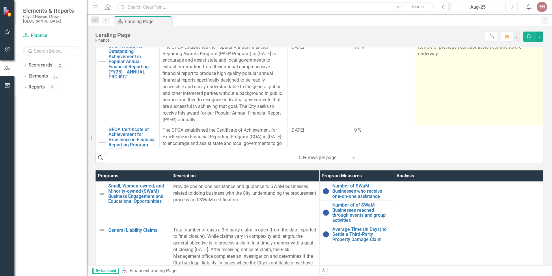
scroll to position [954, 0]
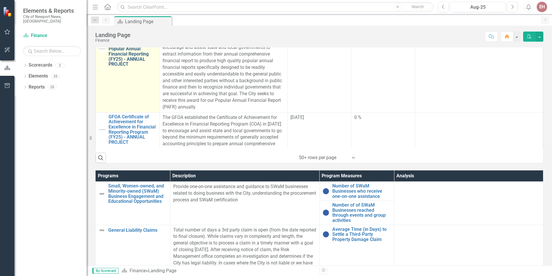
click at [124, 66] on link "GFOA Award for Outstanding Achievement in Popular Annual Financial Reporting (F…" at bounding box center [133, 49] width 48 height 36
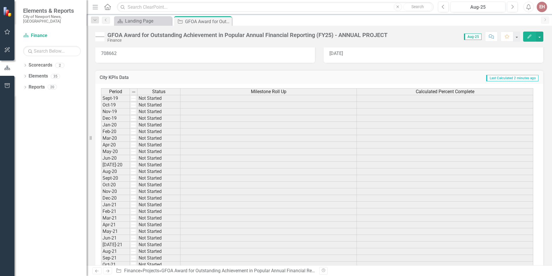
scroll to position [173, 0]
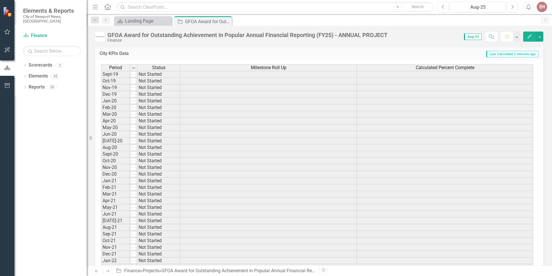
click at [529, 40] on button "Edit" at bounding box center [530, 36] width 13 height 10
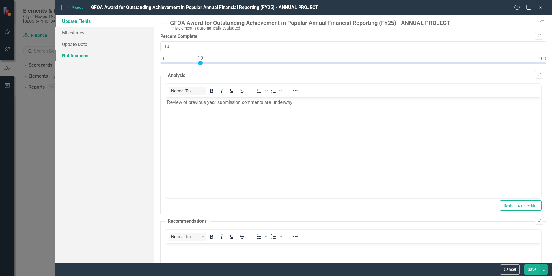
scroll to position [0, 0]
click at [84, 21] on link "Update Fields" at bounding box center [104, 21] width 99 height 12
drag, startPoint x: 173, startPoint y: 44, endPoint x: 156, endPoint y: 45, distance: 16.8
click at [156, 45] on div ""Update" fields in ClearPoint are the fields that change from reporting period …" at bounding box center [354, 138] width 398 height 247
type input "10"
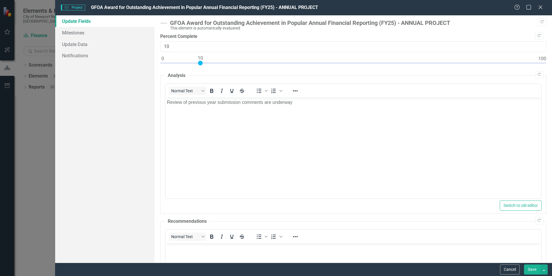
click at [529, 268] on button "Save" at bounding box center [532, 269] width 16 height 10
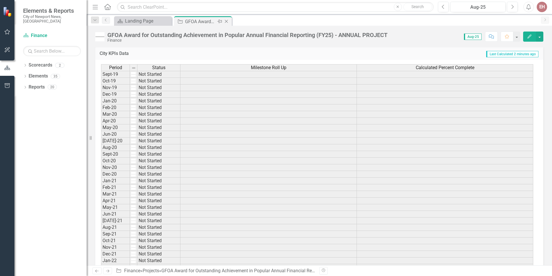
click at [226, 21] on icon at bounding box center [226, 21] width 3 height 3
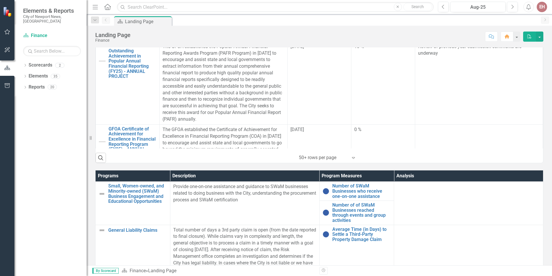
scroll to position [954, 0]
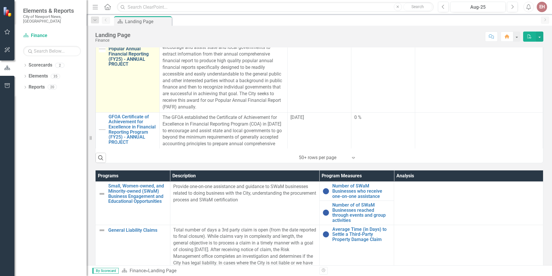
click at [127, 67] on link "GFOA Award for Outstanding Achievement in Popular Annual Financial Reporting (F…" at bounding box center [133, 49] width 48 height 36
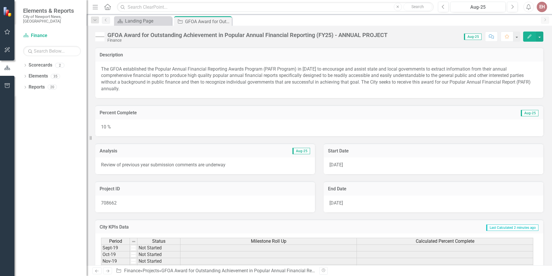
click at [527, 36] on button "Edit" at bounding box center [530, 36] width 13 height 10
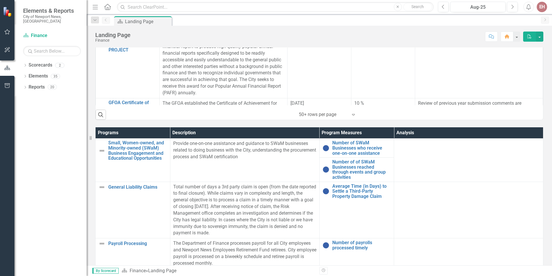
scroll to position [269, 0]
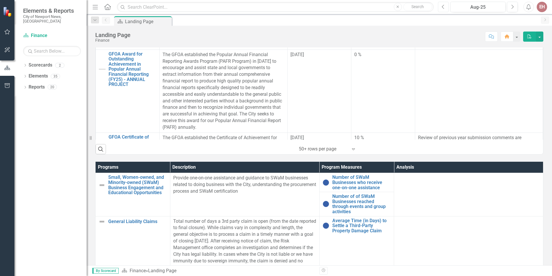
click at [444, 9] on icon "button" at bounding box center [443, 7] width 2 height 4
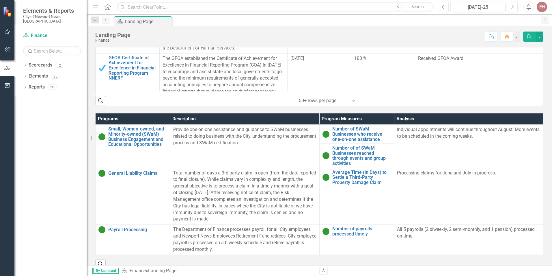
scroll to position [327, 0]
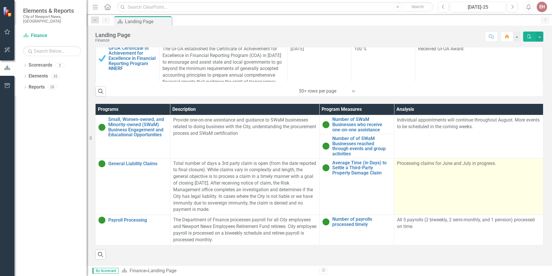
drag, startPoint x: 495, startPoint y: 164, endPoint x: 426, endPoint y: 162, distance: 69.1
click at [426, 162] on p "Processing claims for June and July in progress." at bounding box center [468, 163] width 143 height 7
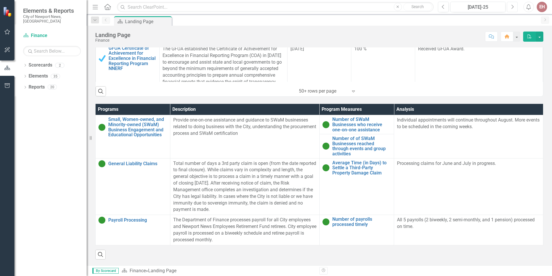
click at [511, 7] on icon "Next" at bounding box center [512, 6] width 3 height 5
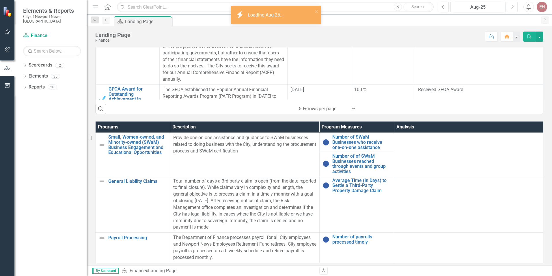
scroll to position [327, 0]
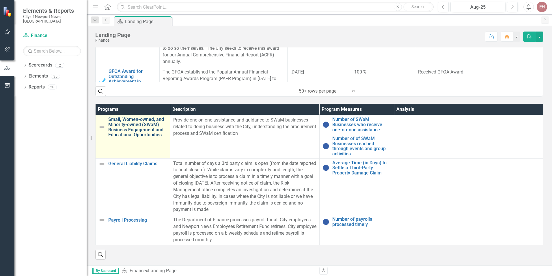
click at [125, 124] on link "Small, Women-owned, and Minority-owned (SWaM) Business Engagement and Education…" at bounding box center [137, 127] width 59 height 20
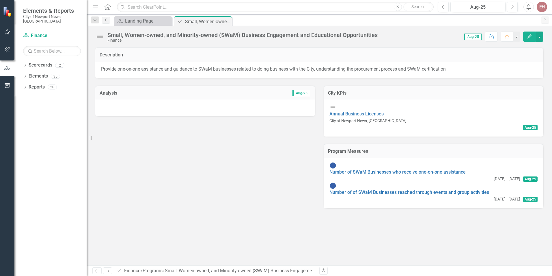
click at [530, 37] on icon "button" at bounding box center [530, 36] width 4 height 4
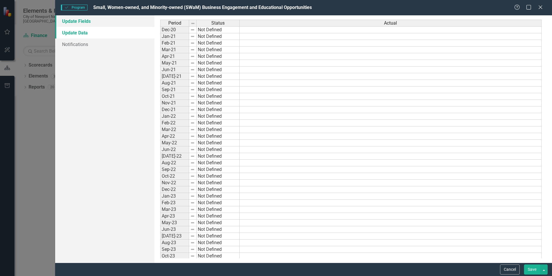
click at [92, 24] on link "Update Fields" at bounding box center [104, 21] width 99 height 12
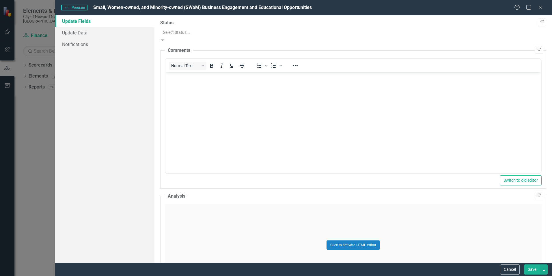
click at [166, 38] on icon "Expand" at bounding box center [162, 40] width 5 height 4
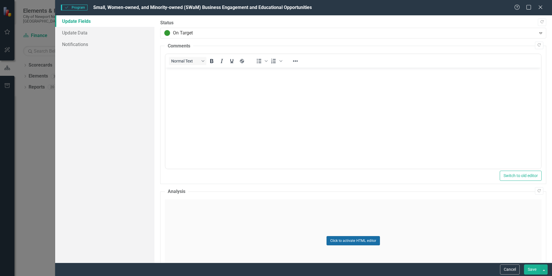
click at [350, 239] on button "Click to activate HTML editor" at bounding box center [353, 240] width 53 height 9
click at [240, 240] on body "Rich Text Area. Press ALT-0 for help." at bounding box center [354, 256] width 376 height 87
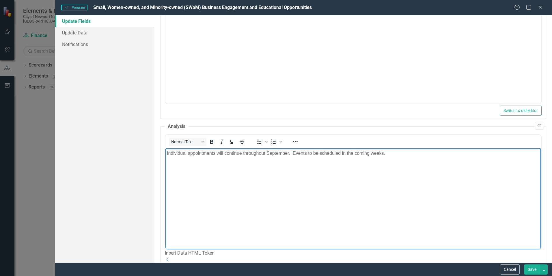
scroll to position [87, 0]
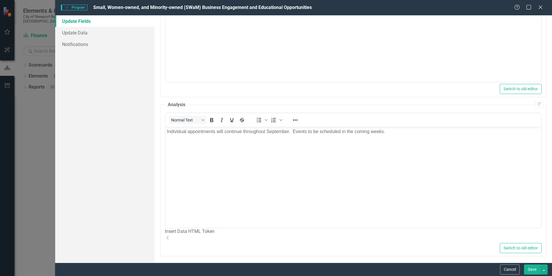
click at [533, 270] on button "Save" at bounding box center [532, 269] width 16 height 10
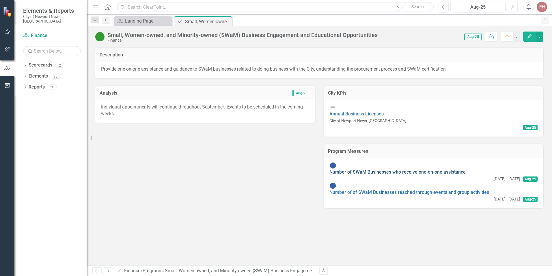
click at [395, 169] on link "Number of SWaM Businesses who receive one-on-one assistance" at bounding box center [398, 171] width 136 height 5
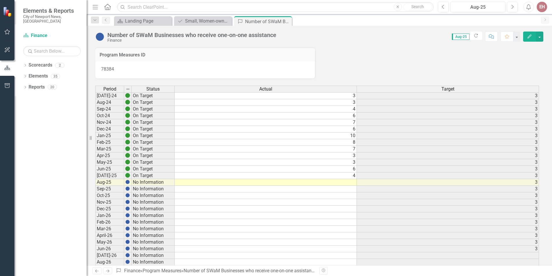
click at [346, 183] on td at bounding box center [266, 182] width 182 height 7
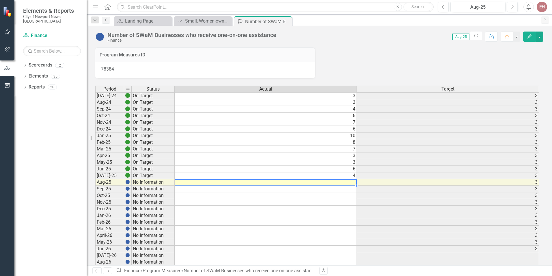
click at [346, 183] on td at bounding box center [266, 182] width 182 height 7
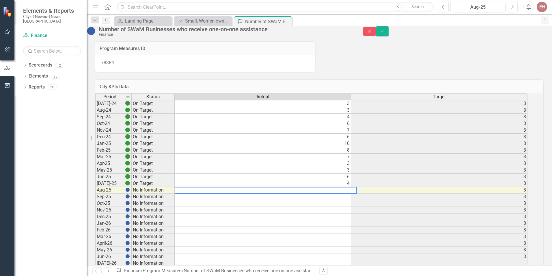
type textarea "6"
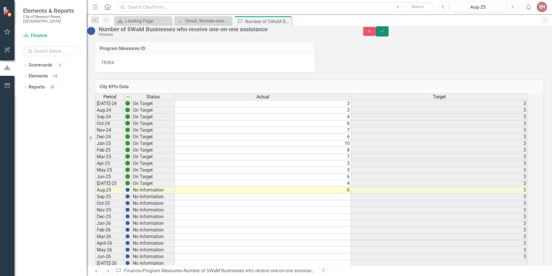
click at [385, 33] on icon "Save" at bounding box center [382, 31] width 5 height 4
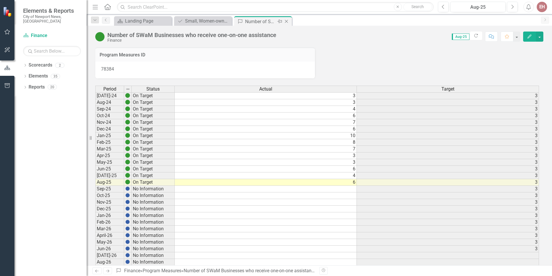
click at [288, 22] on icon "Close" at bounding box center [287, 21] width 6 height 5
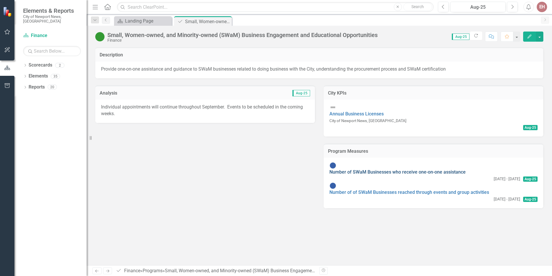
click at [418, 169] on link "Number of SWaM Businesses who receive one-on-one assistance" at bounding box center [398, 171] width 136 height 5
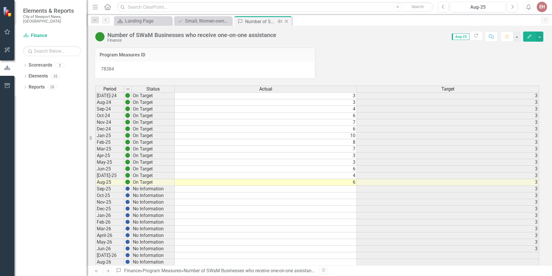
click at [287, 20] on icon "Close" at bounding box center [287, 21] width 6 height 5
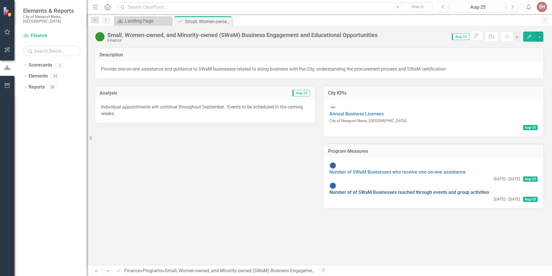
click at [390, 189] on link "Number of of SWaM Businesses reached through events and group activities" at bounding box center [410, 191] width 160 height 5
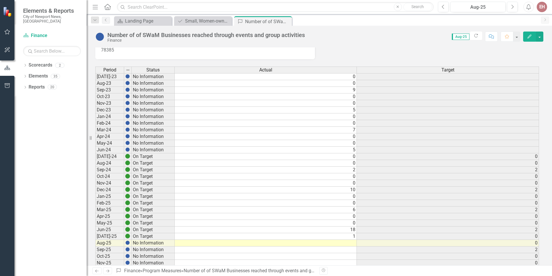
scroll to position [29, 0]
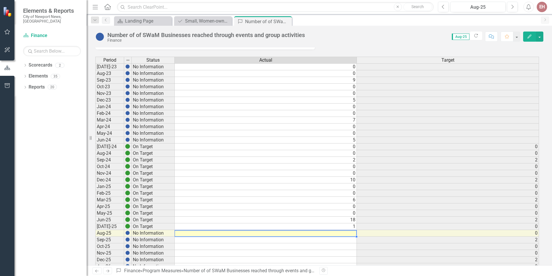
click at [333, 233] on td at bounding box center [266, 233] width 182 height 7
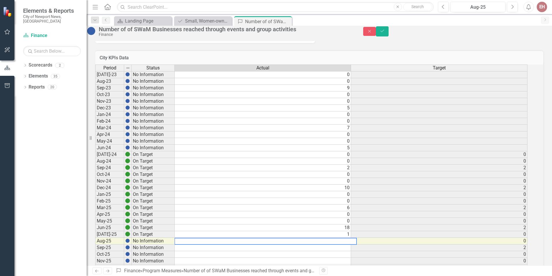
type textarea "2"
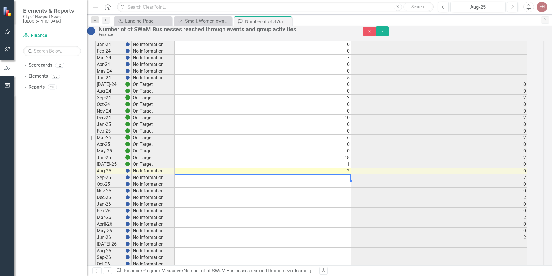
scroll to position [75, 0]
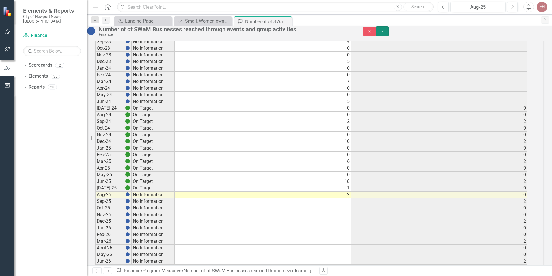
click at [385, 33] on icon "Save" at bounding box center [382, 31] width 5 height 4
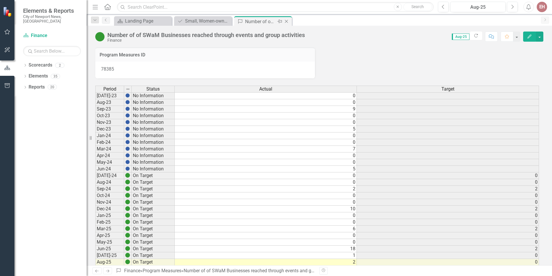
click at [287, 22] on icon "Close" at bounding box center [287, 21] width 6 height 5
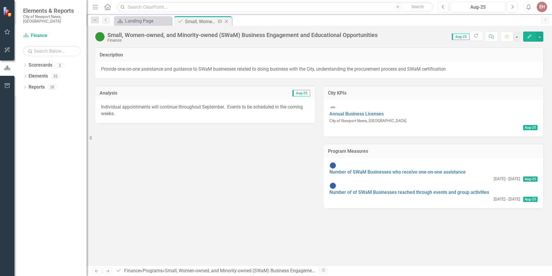
click at [229, 22] on icon "Close" at bounding box center [227, 21] width 6 height 5
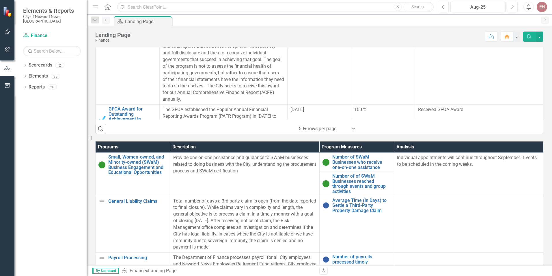
scroll to position [327, 0]
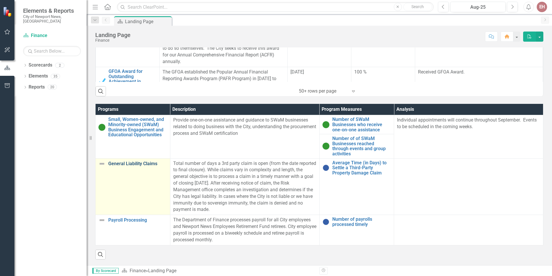
click at [120, 164] on link "General Liability Claims" at bounding box center [137, 163] width 59 height 5
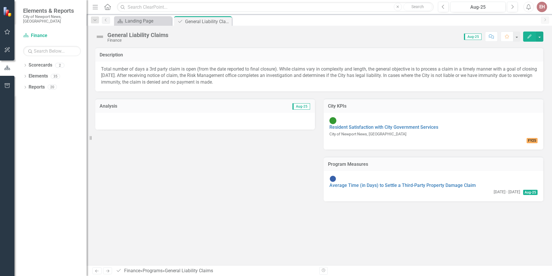
click at [530, 36] on icon "Edit" at bounding box center [529, 36] width 5 height 4
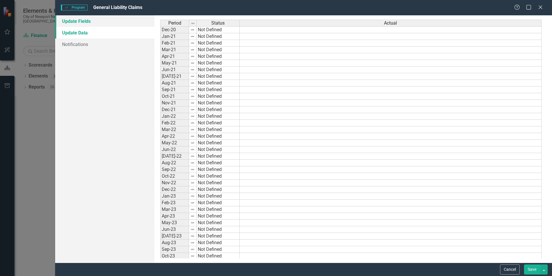
click at [85, 18] on link "Update Fields" at bounding box center [104, 21] width 99 height 12
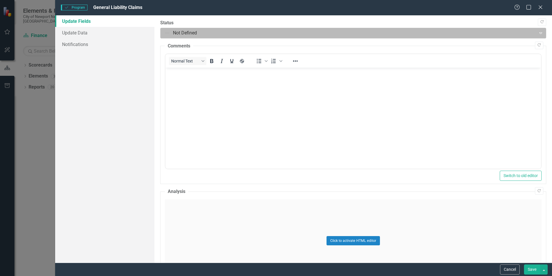
click at [538, 34] on icon "Expand" at bounding box center [541, 33] width 6 height 5
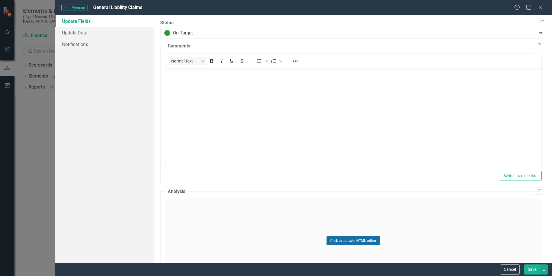
click at [339, 240] on button "Click to activate HTML editor" at bounding box center [353, 240] width 53 height 9
click at [258, 221] on p "Rich Text Area. Press ALT-0 for help." at bounding box center [353, 218] width 373 height 7
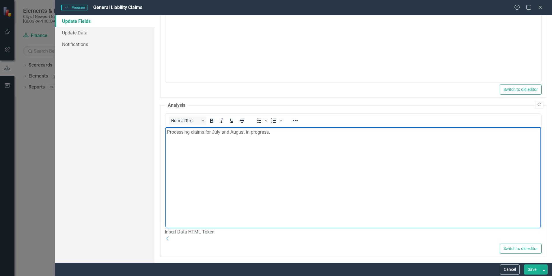
scroll to position [87, 0]
click at [531, 267] on button "Save" at bounding box center [532, 269] width 16 height 10
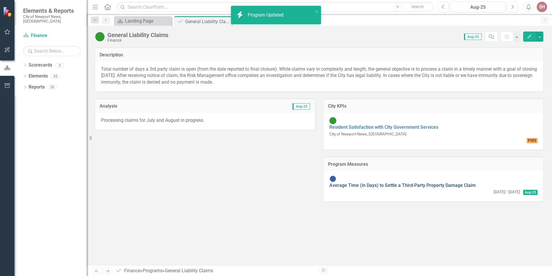
click at [399, 182] on link "Average Time (in Days) to Settle a Third-Party Property Damage Claim" at bounding box center [403, 184] width 147 height 5
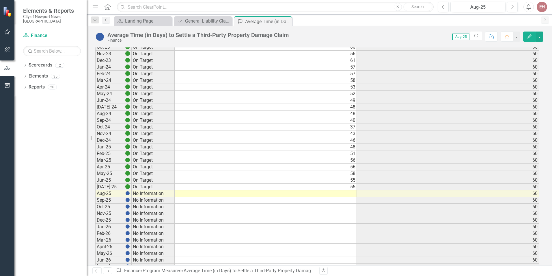
scroll to position [58, 0]
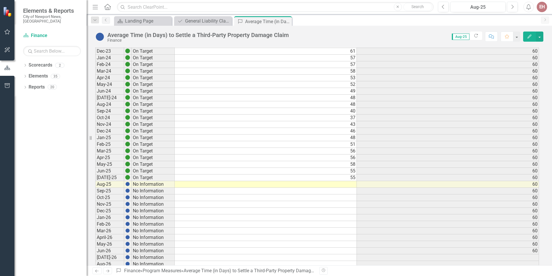
click at [346, 185] on td at bounding box center [266, 184] width 182 height 7
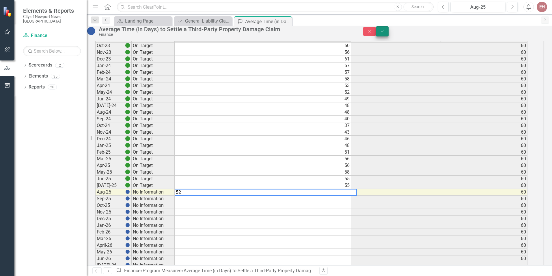
type textarea "52"
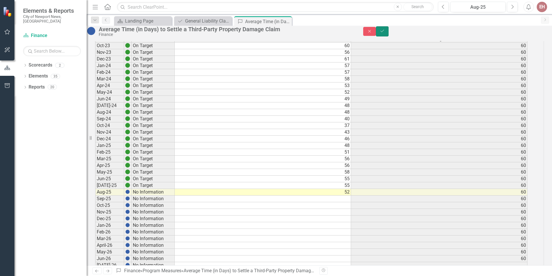
click at [385, 33] on icon "Save" at bounding box center [382, 31] width 5 height 4
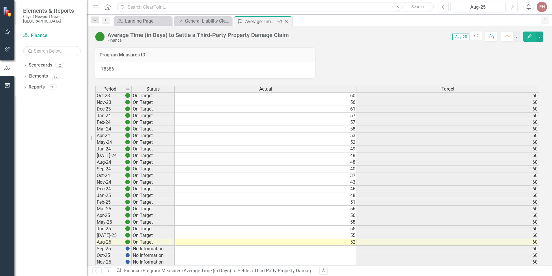
click at [287, 22] on icon "Close" at bounding box center [287, 21] width 6 height 5
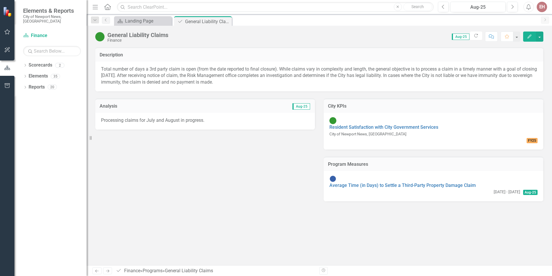
click at [0, 0] on icon "Close" at bounding box center [0, 0] width 0 height 0
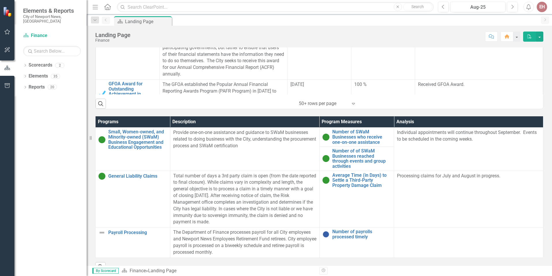
scroll to position [327, 0]
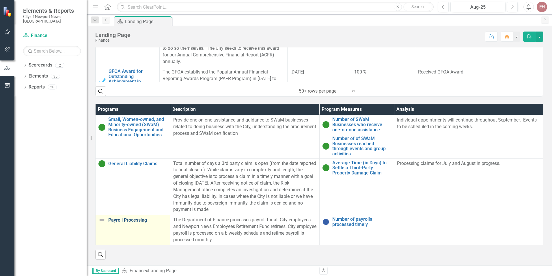
click at [139, 219] on link "Payroll Processing" at bounding box center [137, 219] width 59 height 5
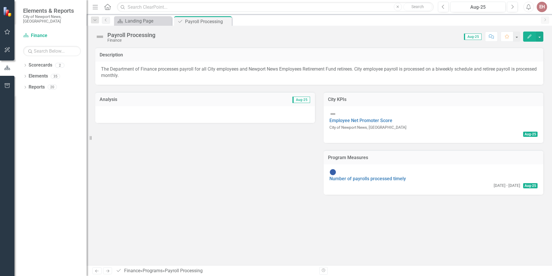
click at [527, 36] on icon "Edit" at bounding box center [529, 36] width 5 height 4
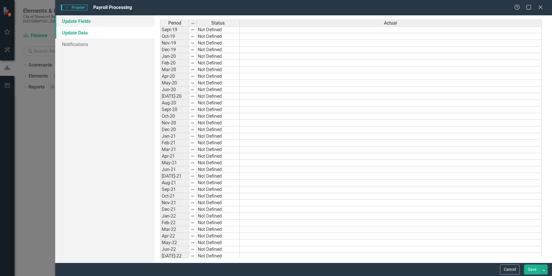
click at [90, 23] on link "Update Fields" at bounding box center [104, 21] width 99 height 12
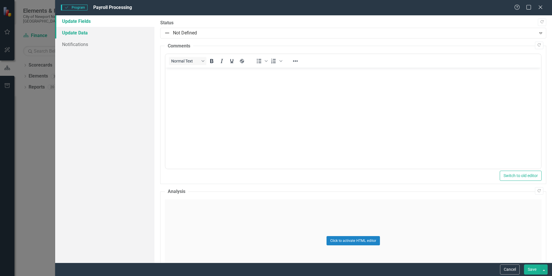
click at [100, 33] on link "Update Data" at bounding box center [104, 33] width 99 height 12
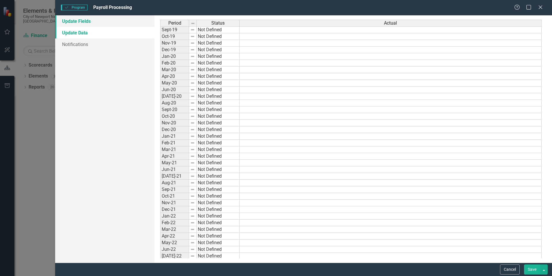
click at [94, 22] on link "Update Fields" at bounding box center [104, 21] width 99 height 12
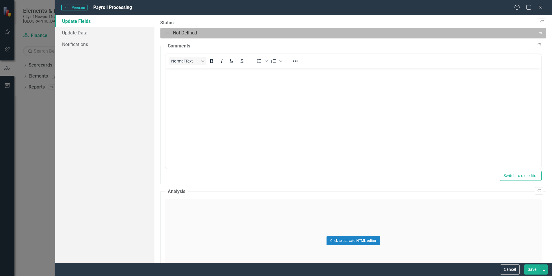
click at [467, 31] on div at bounding box center [348, 33] width 368 height 8
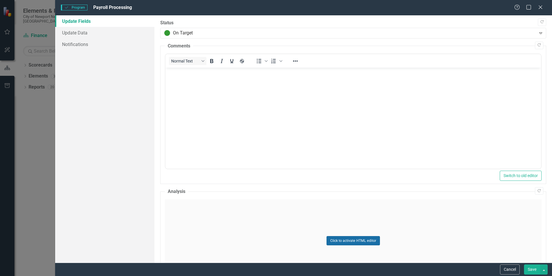
click at [372, 238] on button "Click to activate HTML editor" at bounding box center [353, 240] width 53 height 9
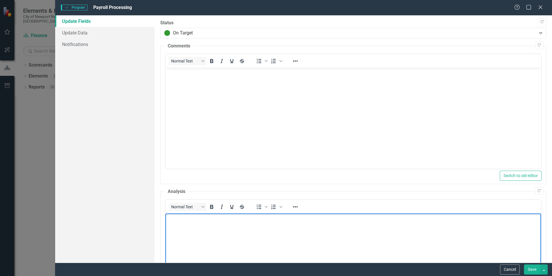
click at [223, 229] on body "Rich Text Area. Press ALT-0 for help." at bounding box center [354, 256] width 376 height 87
click at [190, 224] on body "Rich Text Area. Press ALT-0 for help." at bounding box center [354, 256] width 376 height 87
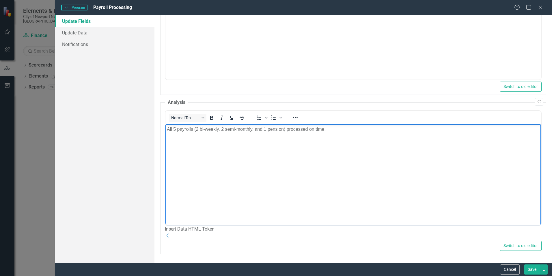
scroll to position [99, 0]
click at [533, 266] on button "Save" at bounding box center [532, 269] width 16 height 10
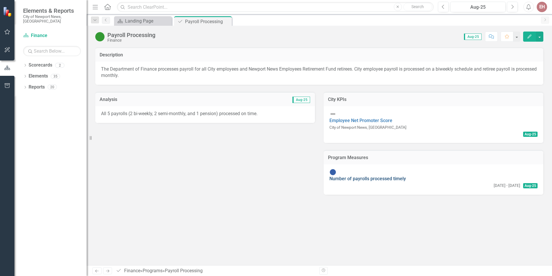
click at [376, 176] on link "Number of payrolls processed timely" at bounding box center [368, 178] width 77 height 5
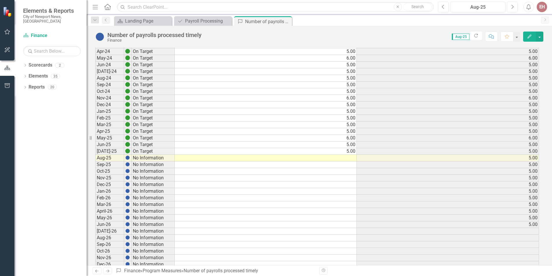
scroll to position [116, 0]
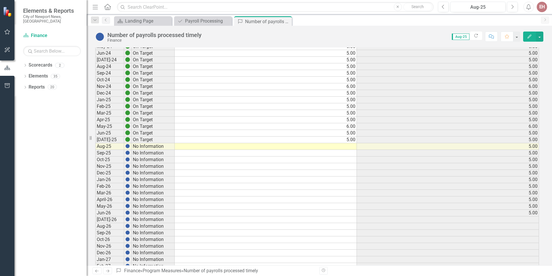
click at [338, 147] on td at bounding box center [266, 146] width 182 height 7
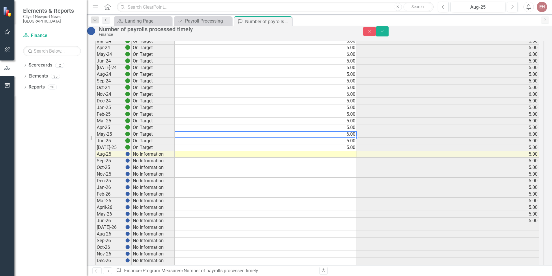
click at [338, 138] on td "6.00" at bounding box center [266, 134] width 182 height 7
type textarea "6"
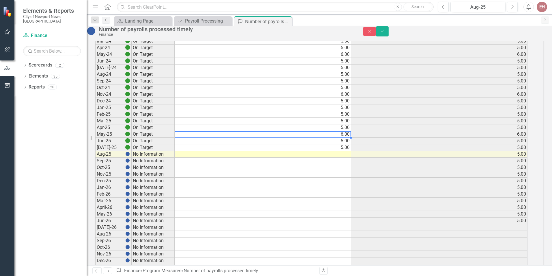
click at [95, 162] on div "Period Status Actual Target Jul-23 On Target 5.00 5.00 Aug-23 On Target 5.00 5.…" at bounding box center [95, 161] width 0 height 366
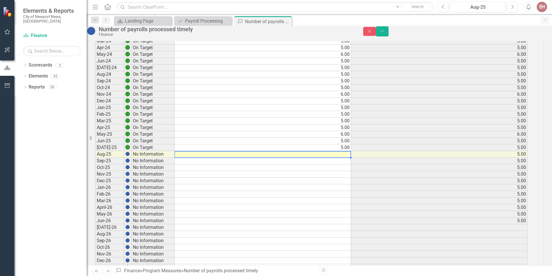
click at [337, 151] on div at bounding box center [263, 151] width 177 height 1
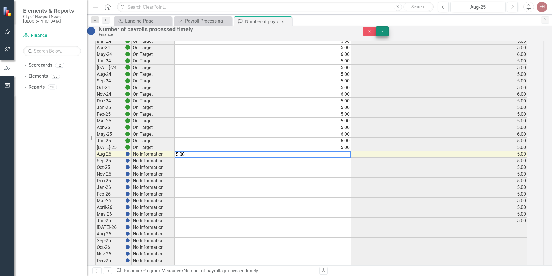
type textarea "5.00"
click at [389, 36] on button "Save" at bounding box center [382, 31] width 13 height 10
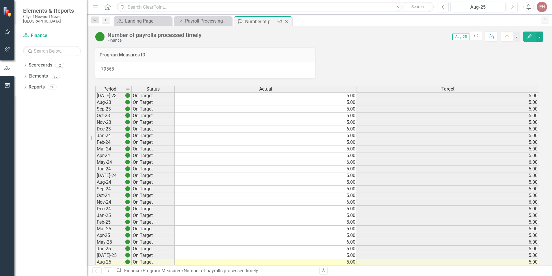
click at [288, 22] on icon "Close" at bounding box center [287, 21] width 6 height 5
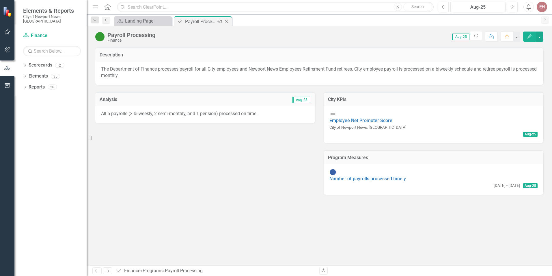
click at [225, 18] on div "Close" at bounding box center [226, 21] width 7 height 7
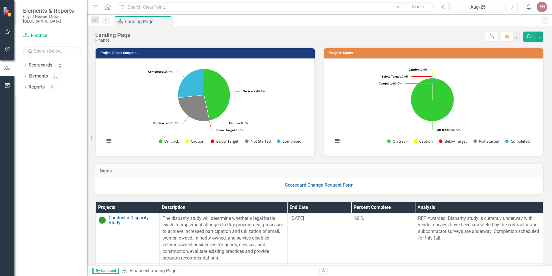
click at [444, 7] on icon "Previous" at bounding box center [443, 6] width 3 height 5
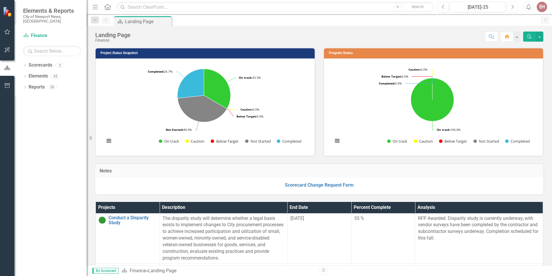
click at [511, 9] on icon "Next" at bounding box center [512, 6] width 3 height 5
